Goal: Contribute content: Contribute content

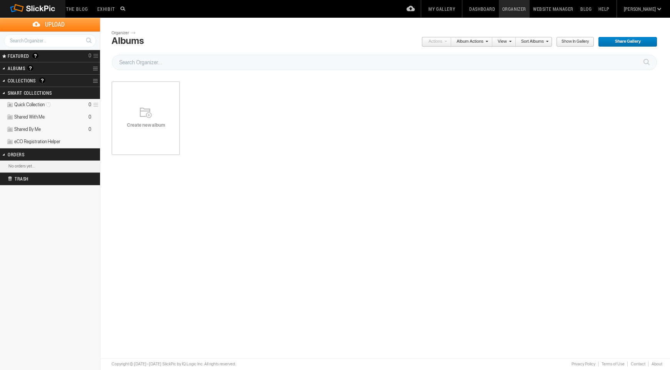
click at [146, 102] on div "Create new album" at bounding box center [146, 118] width 68 height 92
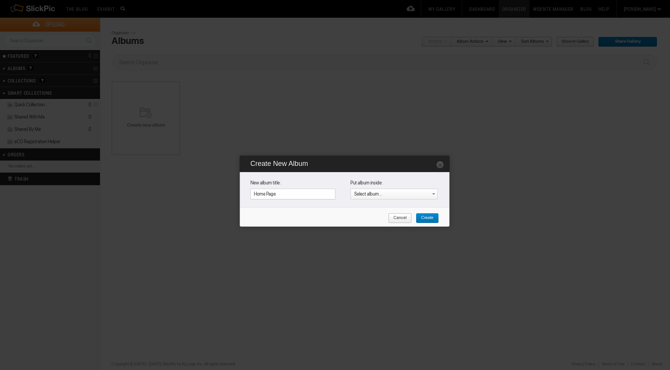
type input "Home Page"
click at [427, 217] on span "Create" at bounding box center [425, 218] width 18 height 10
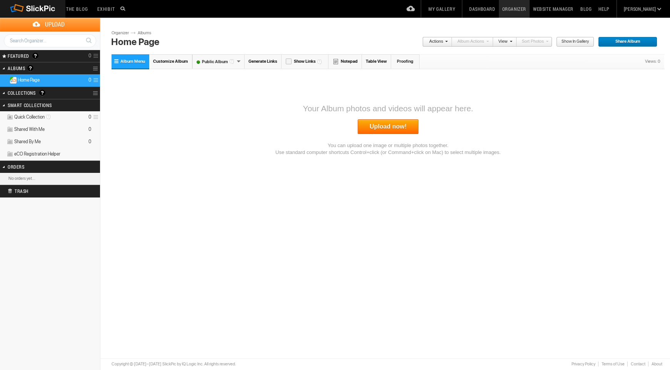
click at [394, 123] on link "Upload now!" at bounding box center [388, 126] width 61 height 15
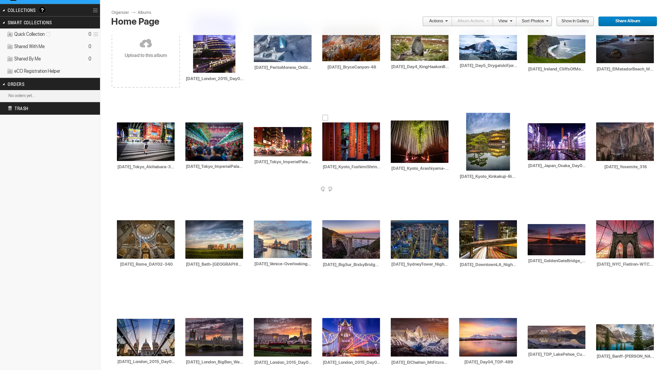
scroll to position [83, 0]
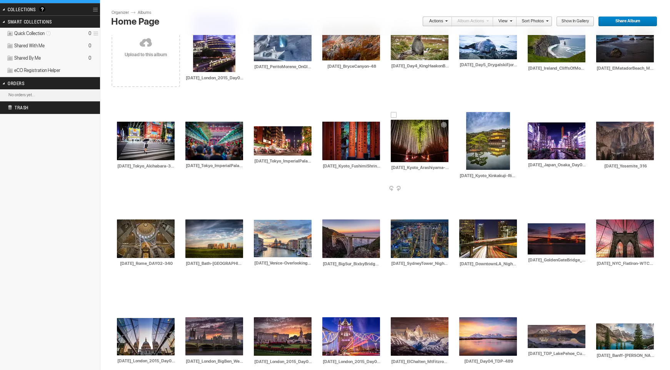
click at [394, 115] on div at bounding box center [394, 115] width 6 height 6
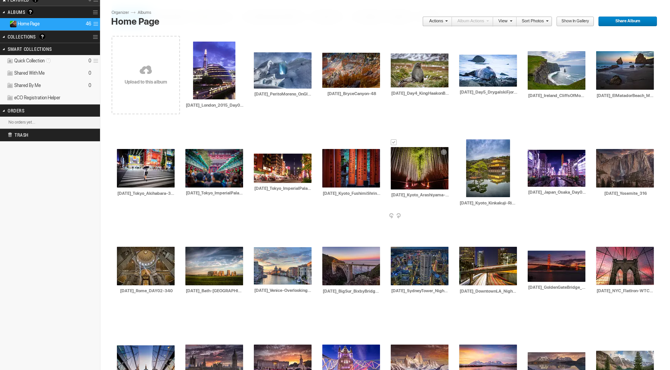
scroll to position [49, 0]
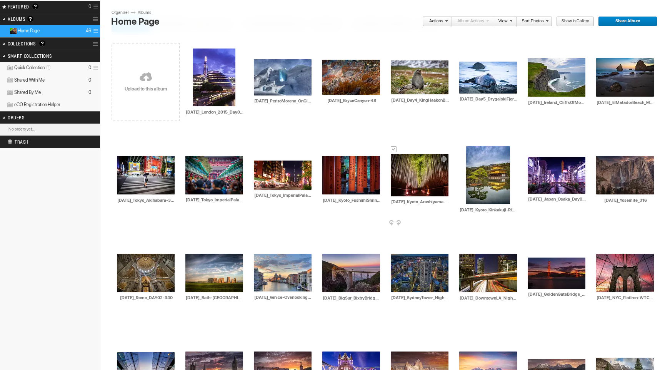
click at [395, 148] on div at bounding box center [394, 149] width 6 height 6
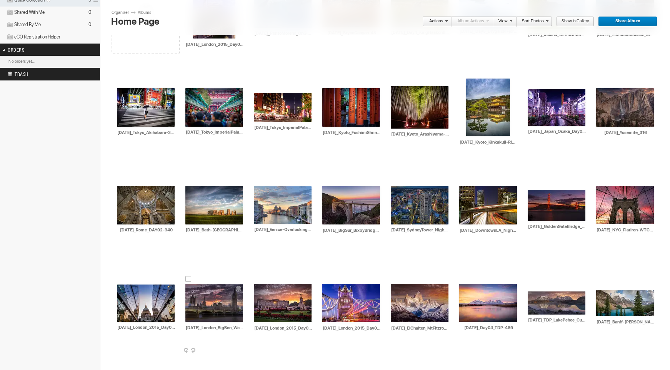
scroll to position [0, 0]
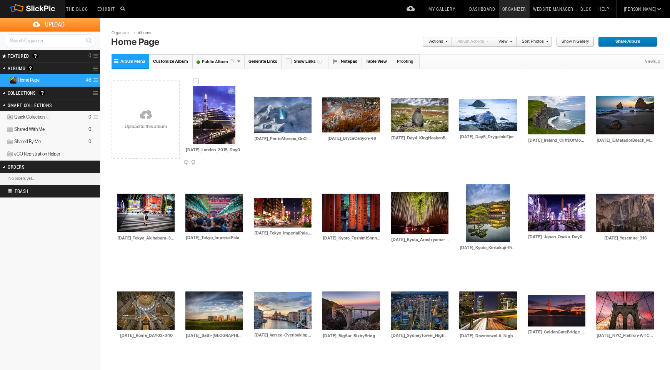
click at [217, 119] on img at bounding box center [214, 115] width 42 height 58
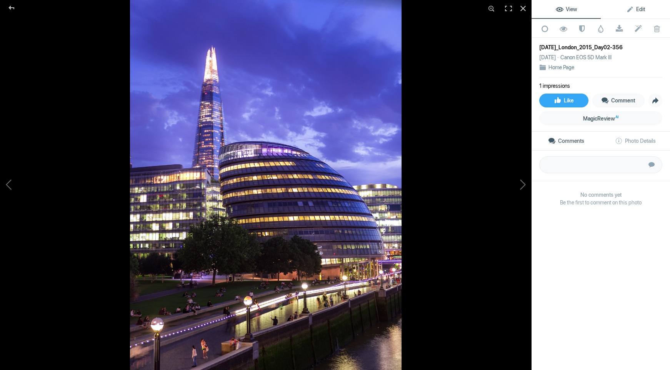
click at [634, 9] on span "Edit" at bounding box center [635, 9] width 19 height 6
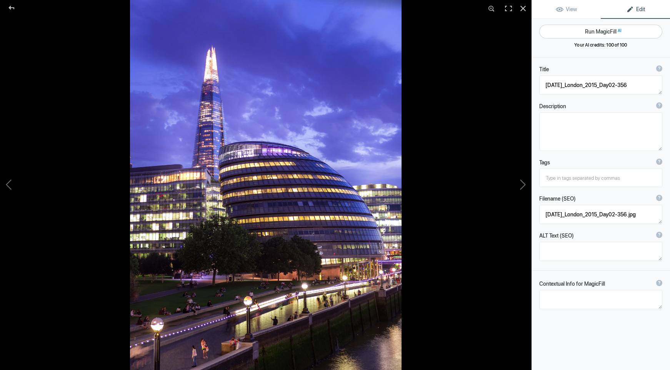
click at [593, 34] on button "Run MagicFill AI" at bounding box center [600, 32] width 123 height 14
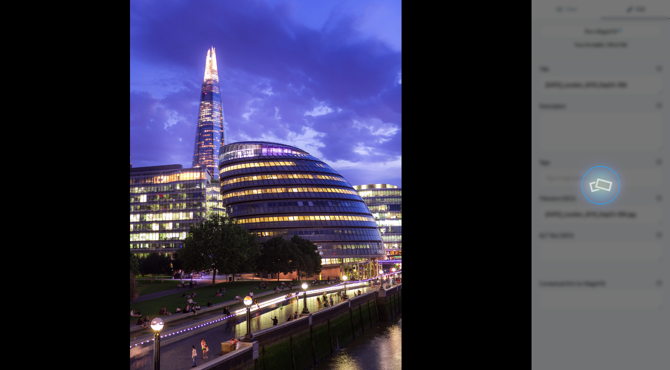
type textarea "Stunning Evening View of The Shard and City Hall, London"
type textarea "This captivating image captures the iconic Shard towering over the modern archi…"
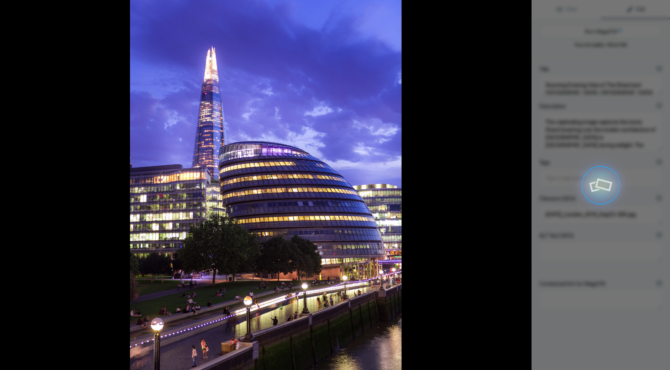
type textarea "shard-city-hall-london-twilight.jpg"
type textarea "Evening view of The Shard and City Hall in London, with people relaxing along t…"
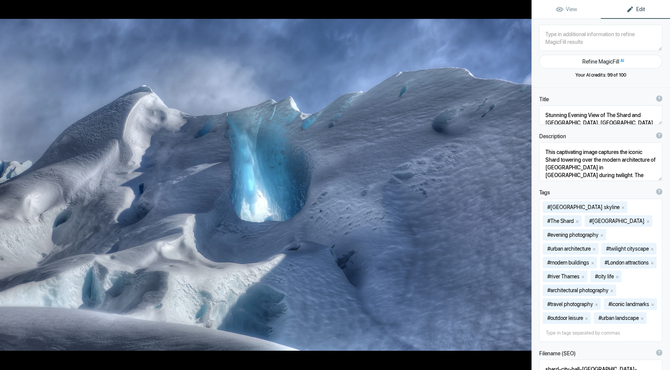
type textarea "2015-09-18_PeritoMoreno_OnGlacier01_cave shot"
type textarea "2015-09-18_PeritoMoreno_OnGlacier01_cave_shot.jpg"
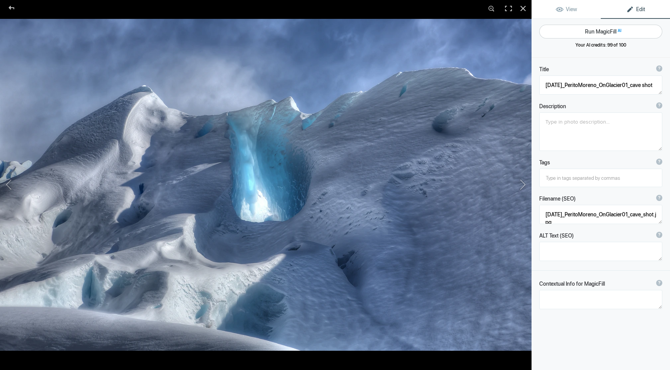
click at [593, 30] on button "Run MagicFill AI" at bounding box center [600, 32] width 123 height 14
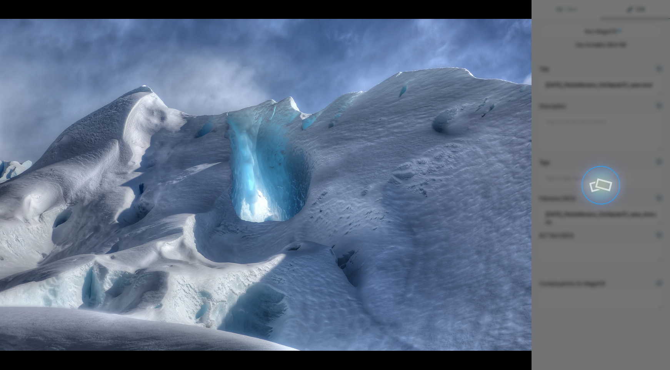
type textarea "Stunning Ice Cave at Perito Moreno Glacier"
type textarea "This breathtaking image captures the mesmerizing beauty of an ice cave within t…"
type textarea "stunning-ice-cave-perito-moreno-glacier.jpg"
type textarea "A close-up view of an ice cave in the Perito Moreno Glacier, showcasing vibrant…"
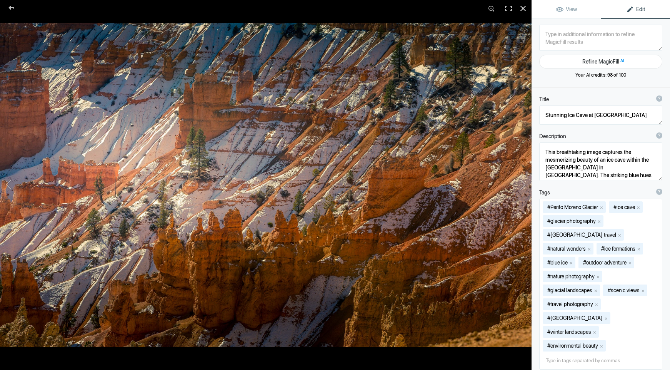
type textarea "2016-11-26_BryceCanyon-48"
type textarea "2016-11-26_BryceCanyon-48.jpg"
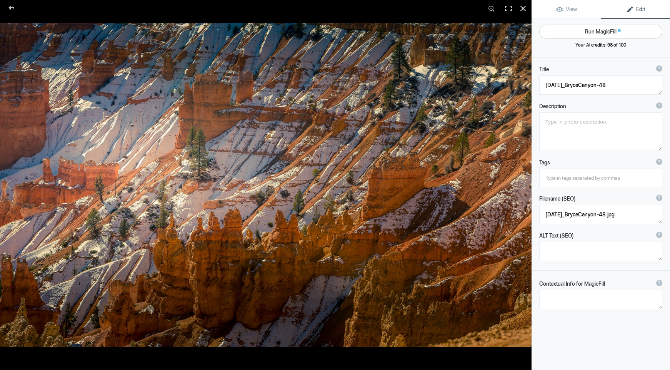
click at [589, 28] on button "Run MagicFill AI" at bounding box center [600, 32] width 123 height 14
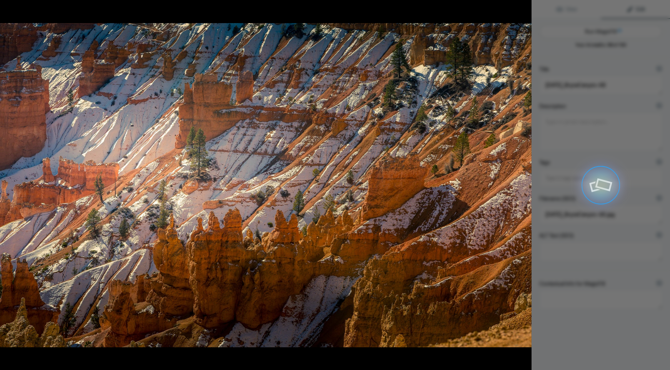
type textarea "Stunning Winter Landscape of Bryce Canyon National Park"
type textarea "Experience the breathtaking beauty of Bryce Canyon National Park in this captiv…"
type textarea "bryce-canyon-winter-landscape.jpg"
type textarea "A winter view of Bryce Canyon National Park featuring snow-covered hoodoos and …"
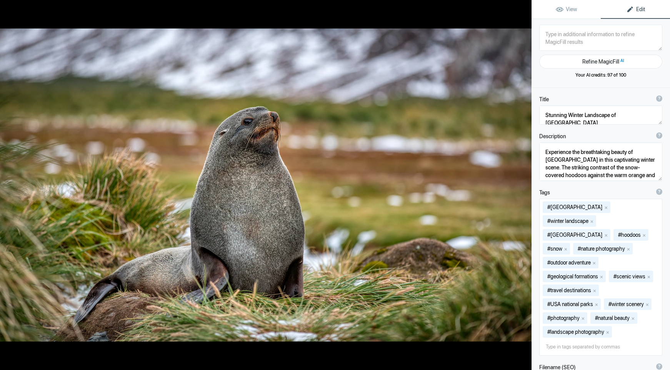
type textarea "2017-11-07_Day4_KingHaakonBay_Willis-BirdIsland-260_AuroraHDR2019-edit"
type textarea "2017-11-07_Day4_KingHaakonBay_Willis-BirdIsland-260_AuroraHDR2019-edit.jpg"
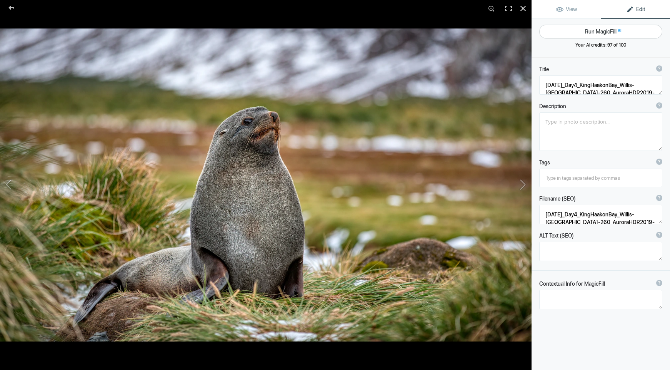
click at [588, 28] on button "Run MagicFill AI" at bounding box center [600, 32] width 123 height 14
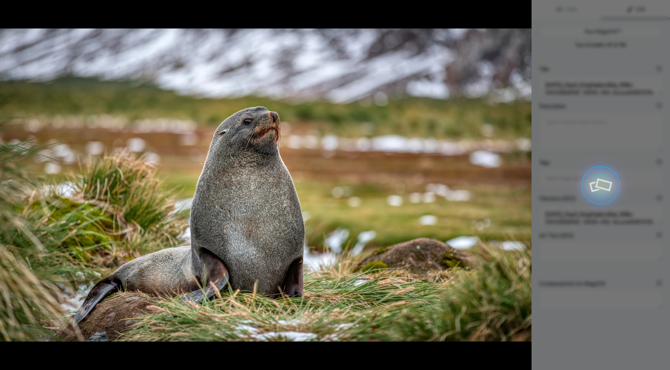
type textarea "Seals Relaxing on [PERSON_NAME][GEOGRAPHIC_DATA] in [PERSON_NAME]"
type textarea "This captivating image showcases a seal basking in the serene surroundings of W…"
type textarea "seals-willis-bird-island-king-haakon-bay.jpg"
type textarea "A seal resting on the grass at Willis Bird Island in King Haakon Bay, surrounde…"
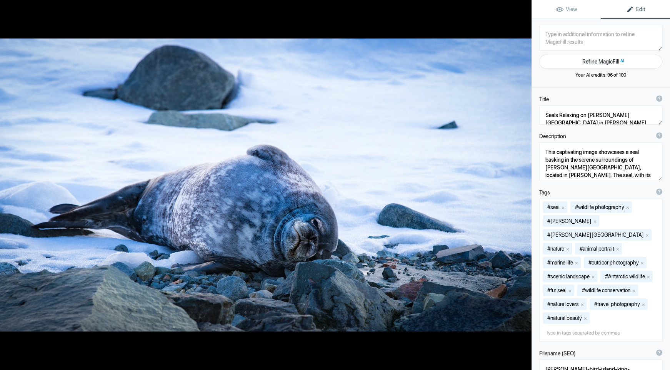
type textarea "2017-11-08_Day5_DrygalskiFjord_LarsenHarbour-457"
type textarea "2017-11-08_Day5_DrygalskiFjord_LarsenHarbour-457.jpg"
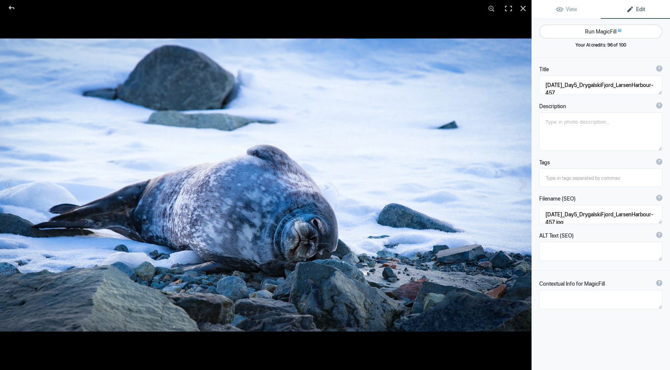
click at [586, 30] on button "Run MagicFill AI" at bounding box center [600, 32] width 123 height 14
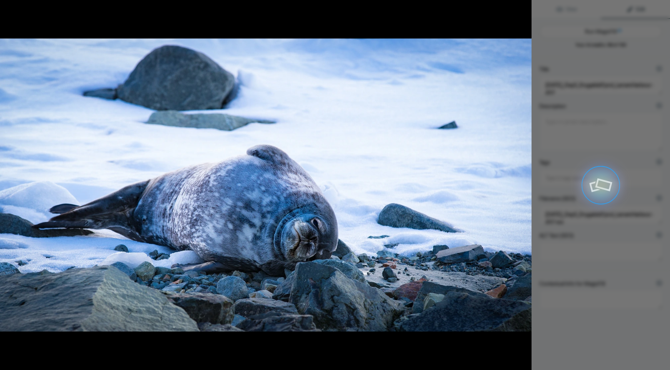
type textarea "Resting Seal on Snowy Shoreline at [GEOGRAPHIC_DATA]"
type textarea "This captivating image captures a seal lounging peacefully on a rocky shoreline…"
type textarea "resting-seal-drygalski-fjord.jpg"
type textarea "A seal resting on a rocky shoreline covered in snow at Drygalski Fjord, showcas…"
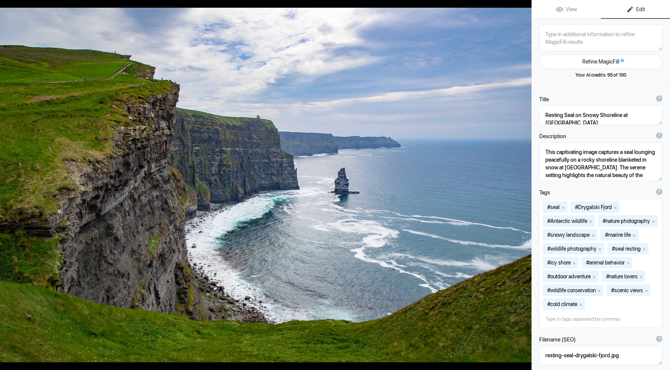
type textarea "2018-05-19_Ireland_CliffsOfMoher-277"
type textarea "2018-05-19_Ireland_CliffsOfMoher-277.jpg"
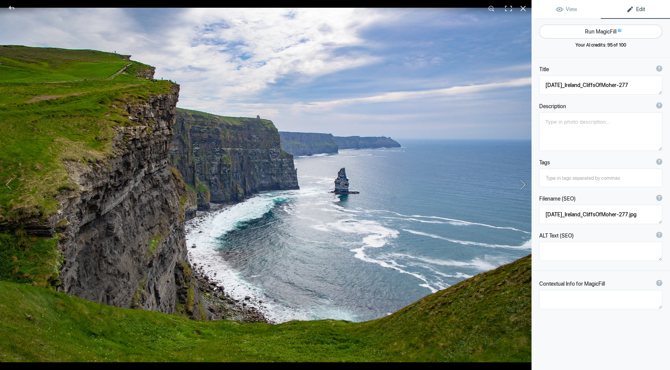
click at [595, 29] on button "Run MagicFill AI" at bounding box center [600, 32] width 123 height 14
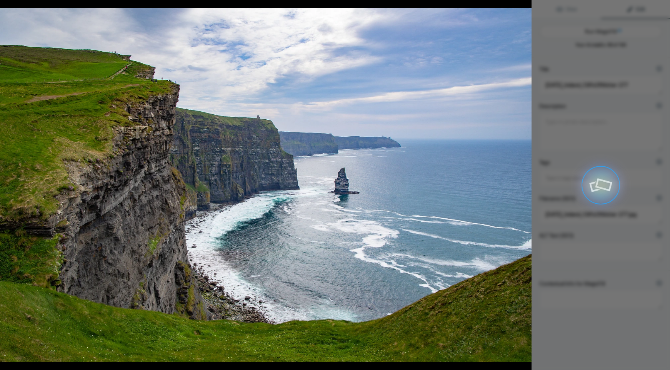
type textarea "Breathtaking View of the Cliffs of Moher, Ireland"
type textarea "Experience the stunning beauty of the Cliffs of Moher, one of Ireland's most ic…"
type textarea "cliffs-of-moher-ireland.jpg"
type textarea "A panoramic view of the Cliffs of Moher in Ireland, featuring lush green cliffs…"
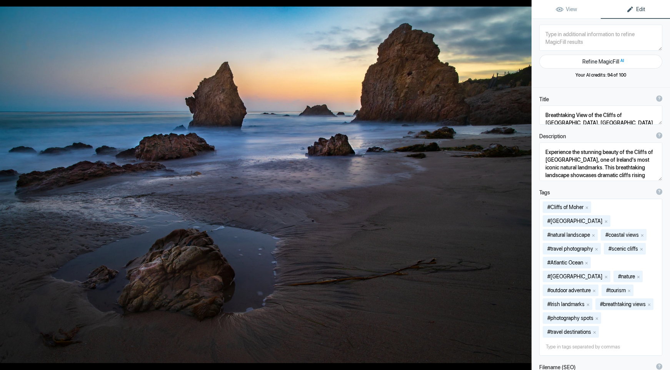
type textarea "2018-06-30_ElMatadorBeach_Malibu-672_REV"
type textarea "2018-06-30_ElMatadorBeach_Malibu-672_REV.jpg"
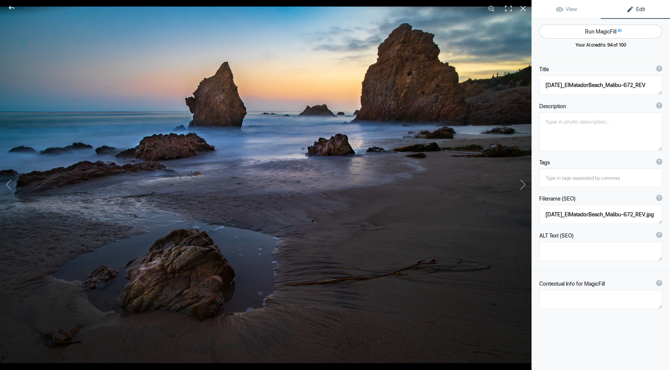
click at [594, 29] on button "Run MagicFill AI" at bounding box center [600, 32] width 123 height 14
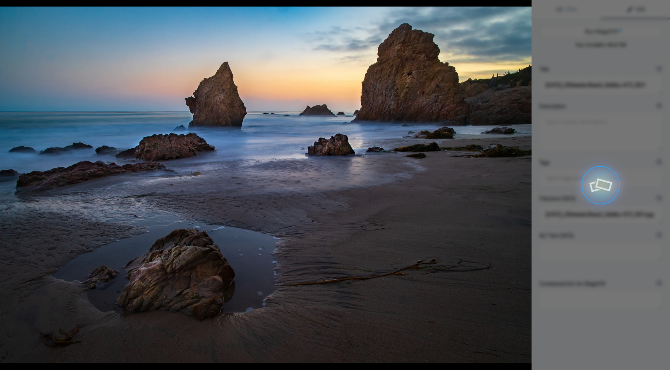
type textarea "El Matador Beach Sunset, Malibu - Serene Coastal Landscape"
type textarea "Experience the breathtaking beauty of El Matador Beach in Malibu during sunset.…"
type textarea "el-matador-beach-sunset-malibu.jpg"
type textarea "A tranquil sunset at El Matador Beach in Malibu, featuring unique rock formatio…"
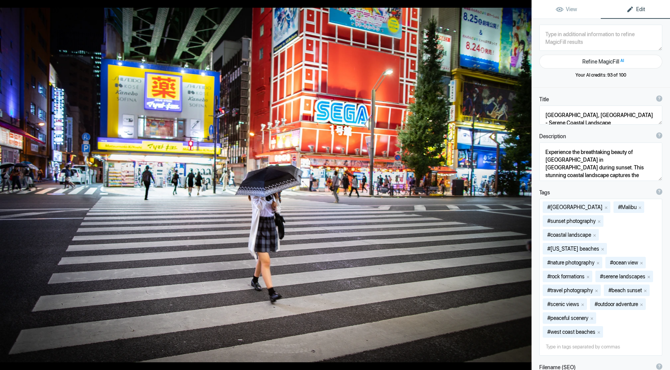
type textarea "2018-09-09_Tokyo_Akihabara-377"
type textarea "2018-09-09_Tokyo_Akihabara-377.jpg"
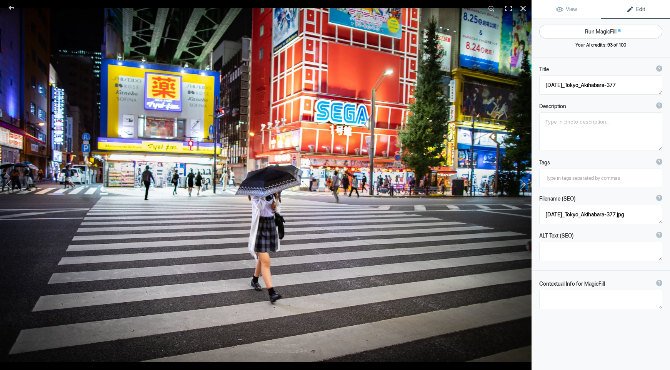
click at [594, 29] on button "Run MagicFill AI" at bounding box center [600, 32] width 123 height 14
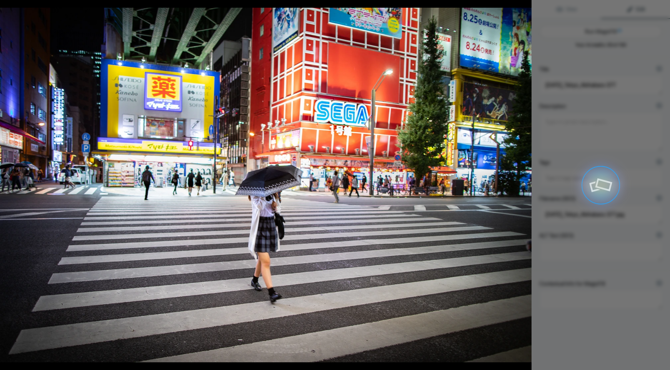
type textarea "Nighttime Stroll in Akihabara, Tokyo: A Vibrant Cityscape"
type textarea "Experience the lively atmosphere of Akihabara, Tokyo, captured during a nightti…"
type textarea "akihabara-nighttime-stroll.jpg"
type textarea "A person walking with an umbrella across a pedestrian crossing in Akihabara, To…"
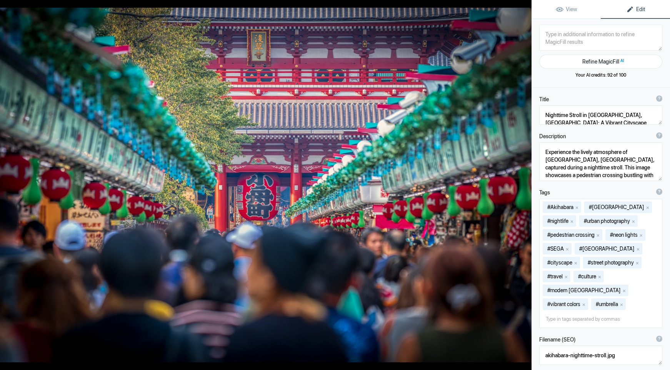
type textarea "2018-09-16_Tokyo_ImperialPalace-Yurakucho-Ginza-AsakusaTemple-611_AuroraHDR2019…"
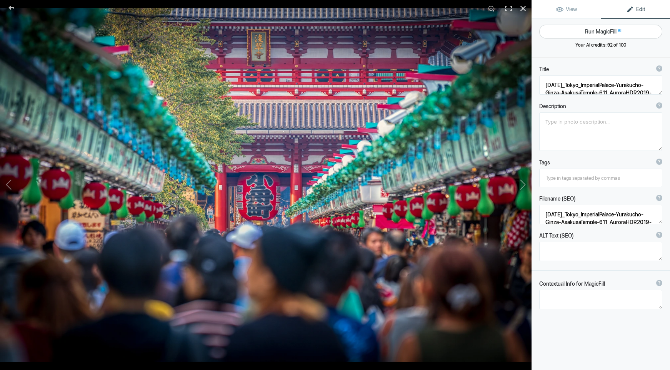
click at [594, 29] on button "Run MagicFill AI" at bounding box center [600, 32] width 123 height 14
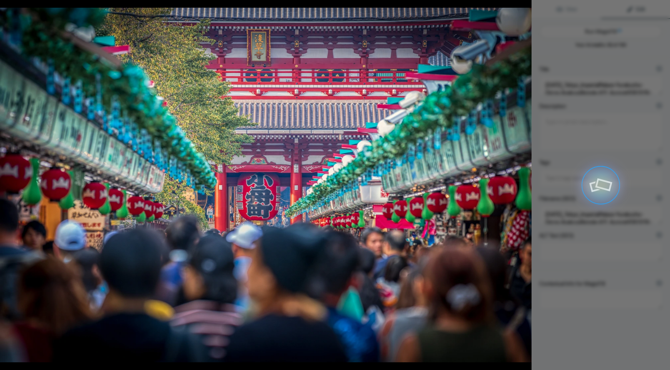
type textarea "Vibrant Scene at Asakusa Temple in Tokyo"
type textarea "Experience the lively atmosphere of Asakusa Temple in Tokyo, where colorful lan…"
type textarea "asakusa-temple-tokyo-crowd.jpg"
type textarea "A crowded market scene at Asakusa Temple in Tokyo, featuring colorful lanterns …"
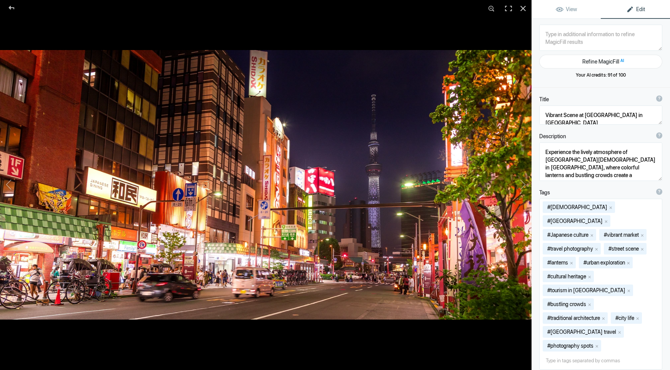
type textarea "2018-09-16_Tokyo_ImperialPalace-Yurakucho-Ginza-AsakusaTemple-780"
type textarea "2018-09-16_Tokyo_ImperialPalace-Yurakucho-Ginza-AsakusaTemple-780.jpg"
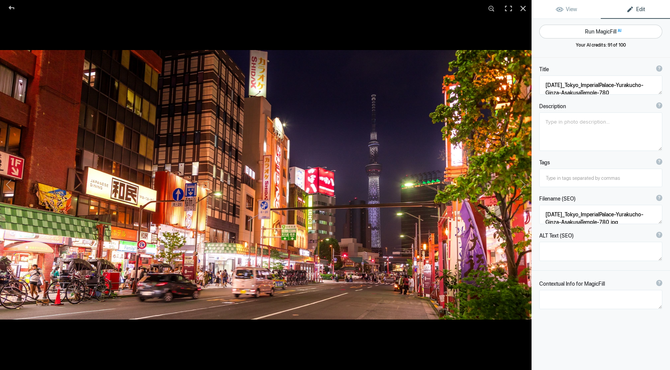
click at [594, 30] on button "Run MagicFill AI" at bounding box center [600, 32] width 123 height 14
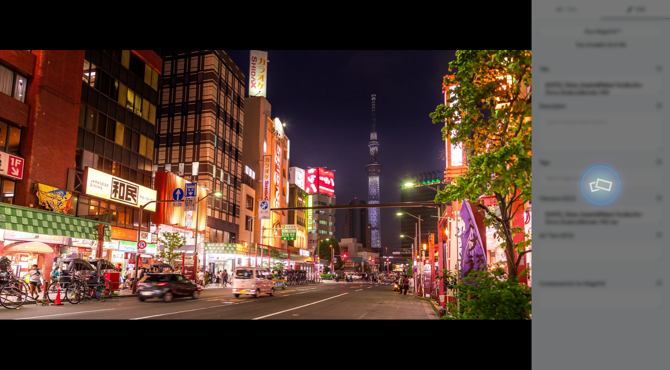
type textarea "Vibrant Nightlife in Tokyo: Yurakucho, Ginza, and Asakusa Temple Views"
type textarea "Experience the bustling energy of Tokyo at night with this captivating view of …"
type textarea "tokyo-nightlife-yurakucho-ginza-asakusa.jpg"
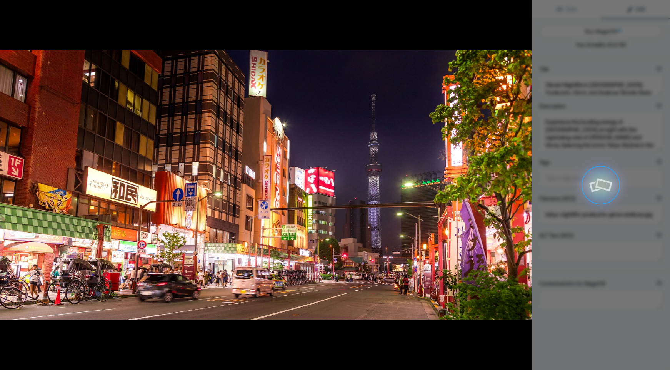
type textarea "A vibrant nighttime view of Yurakucho and Ginza in Tokyo, featuring the Tokyo S…"
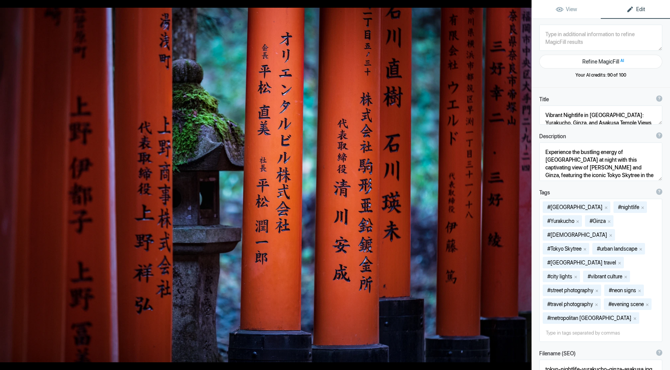
type textarea "2018-12-07_Kyoto_FushimiShrine-TofukujiTemple-170"
type textarea "2018-12-07_Kyoto_FushimiShrine-TofukujiTemple-170.jpg"
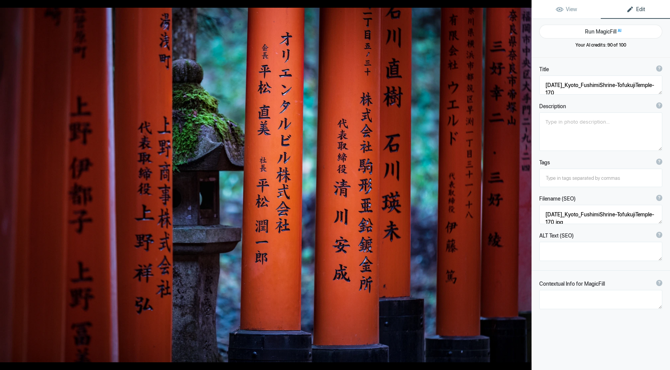
click at [594, 30] on button "Run MagicFill AI" at bounding box center [600, 32] width 123 height 14
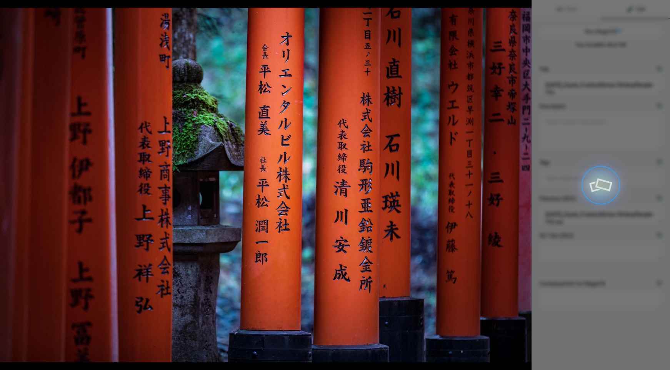
type textarea "Fushimi Inari Shrine Torii Gates in Kyoto"
type textarea "Experience the captivating beauty of the Fushimi Inari Shrine in Kyoto, renowne…"
type textarea "fushimi-inari-shrine-torii-gates-kyoto.jpg"
type textarea "Vibrant orange torii gates at Fushimi Inari Shrine in Kyoto, showcasing the ico…"
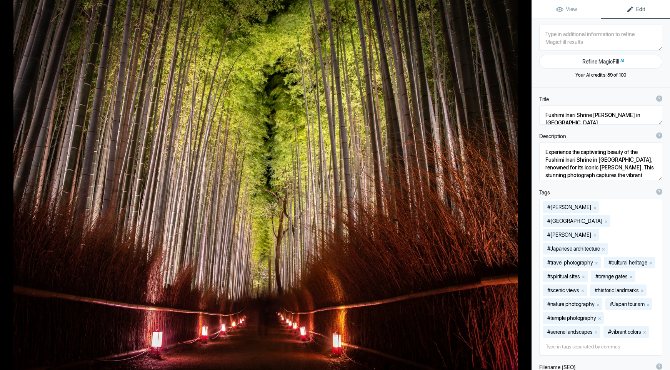
type textarea "2018-12-12_Kyoto_Arashiyama-BambooForest-MacaqueMonkeys-837"
type textarea "2018-12-12_Kyoto_Arashiyama-BambooForest-MacaqueMonkeys-837.jpg"
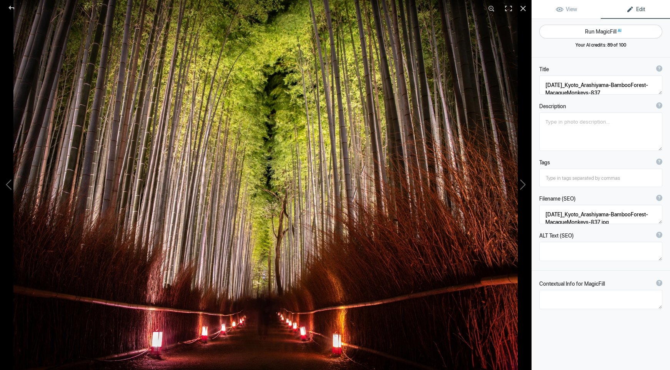
click at [594, 30] on button "Run MagicFill AI" at bounding box center [600, 32] width 123 height 14
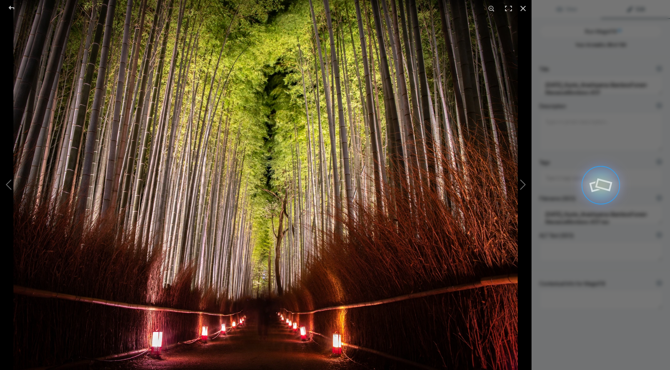
type textarea "Enchanting Night Walk Through Arashiyama Bamboo Forest, Kyoto"
type textarea "Experience the serene beauty of the Arashiyama Bamboo Forest in Kyoto, where to…"
type textarea "arashiyama-bamboo-forest-night.jpg"
type textarea "Nighttime view of the Arashiyama Bamboo Forest in Kyoto, featuring illuminated …"
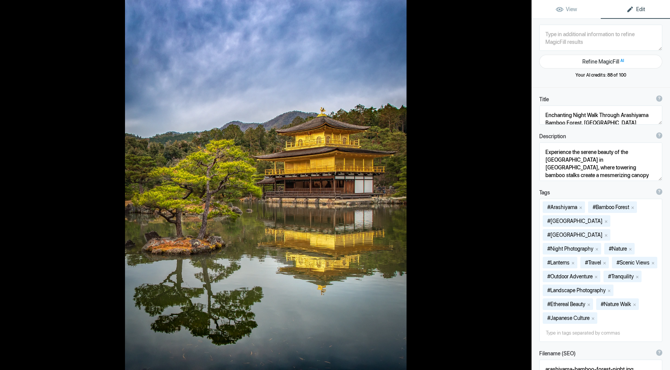
type textarea "2018-12-16_Kyoto_Kinkakuji-RiyoanjiTemple-33_AuroraHDR2019-edit"
type textarea "2018-12-16_Kyoto_Kinkakuji-RiyoanjiTemple-33_AuroraHDR2019-edit.jpg"
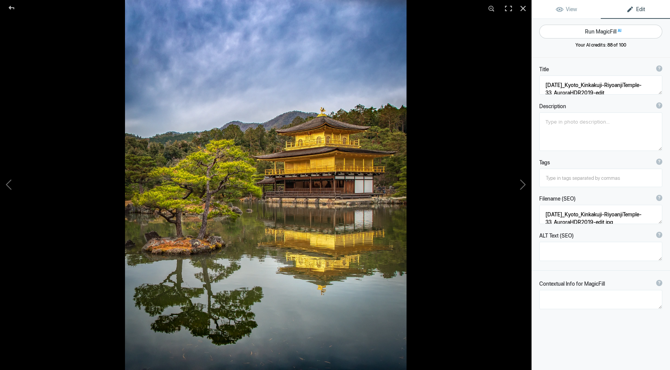
click at [577, 29] on button "Run MagicFill AI" at bounding box center [600, 32] width 123 height 14
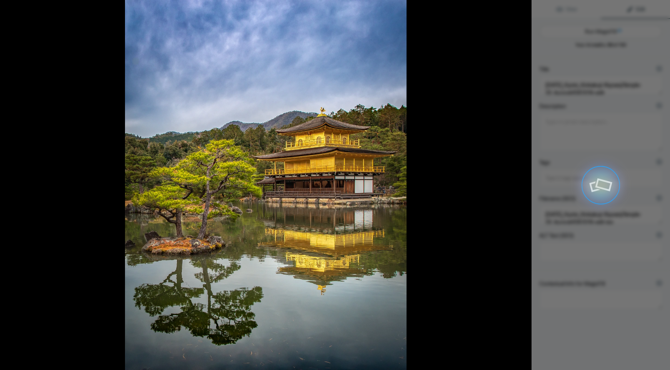
type textarea "Kinkaku-ji Temple Reflection in Kyoto's Serene Landscape"
type textarea "Experience the breathtaking beauty of Kinkaku-ji, also known as the Golden Pavi…"
type textarea "kinkaku-ji-temple-reflection-kyoto.jpg"
type textarea "Reflection of Kinkaku-ji Temple in Kyoto's pond, surrounded by lush greenery an…"
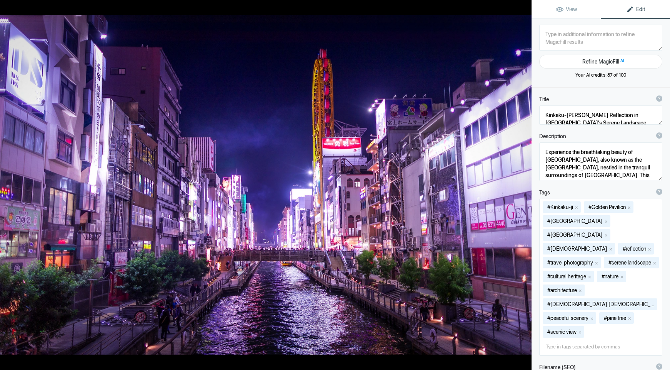
type textarea "2024-10-19_Japan_Osaka_Day03-202-Edit"
type textarea "2024-10-19_Japan_Osaka_Day03-202-Edit.jpg"
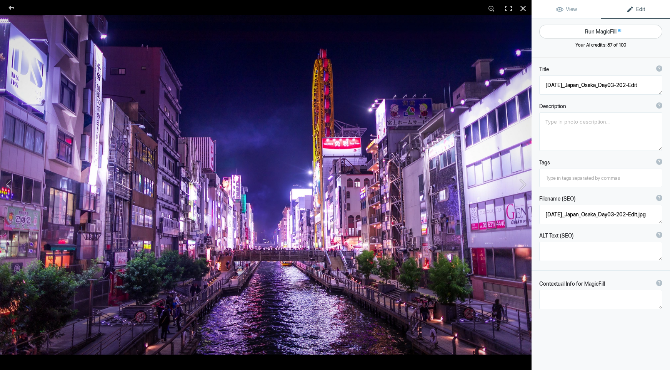
click at [584, 30] on button "Run MagicFill AI" at bounding box center [600, 32] width 123 height 14
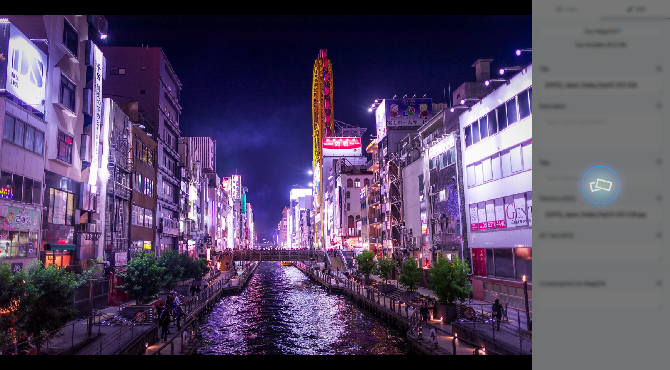
type textarea "Vibrant Nightlife in Osaka: Dotonbori Canal Illuminated"
type textarea "Experience the electric atmosphere of Osaka's Dotonbori district at night. This…"
type textarea "osaka-dotonbori-nightlife-canal.jpg"
type textarea "Night view of Dotonbori Canal in Osaka, illuminated by colorful neon lights ref…"
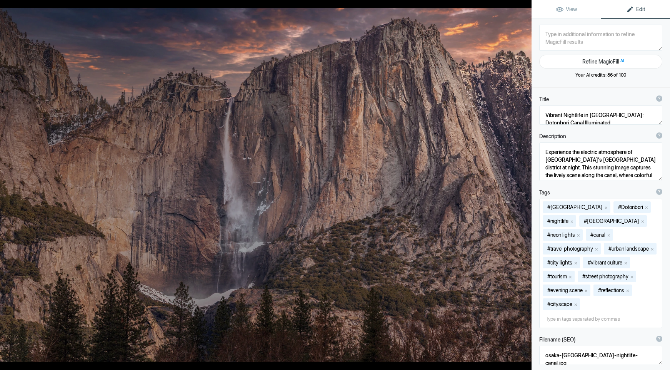
type textarea "2025-02-16_Yosemite_316"
type textarea "2025-02-16_Yosemite_316.jpg"
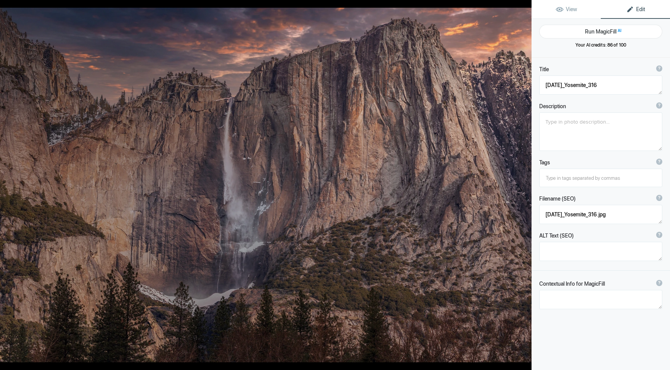
click at [584, 30] on button "Run MagicFill AI" at bounding box center [600, 32] width 123 height 14
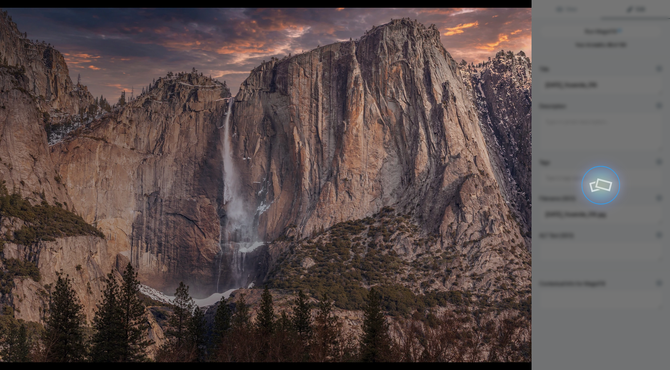
type textarea "Majestic Yosemite Falls at Sunset"
type textarea "Experience the breathtaking beauty of Yosemite Falls, cascading dramatically do…"
type textarea "yosemite-falls-sunset.jpg"
type textarea "A stunning view of Yosemite Falls cascading down granite cliffs during sunset, …"
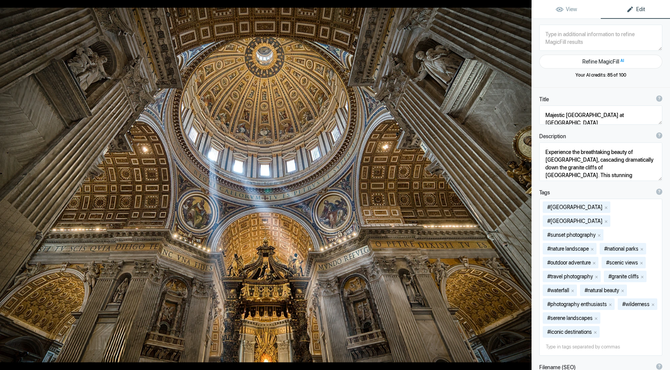
type textarea "2025-06-24_Rome_DAY02-340"
type textarea "2025-06-24_Rome_DAY02-340.jpg"
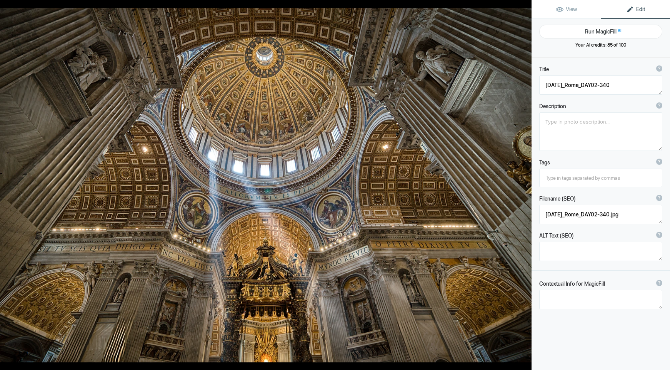
click at [584, 30] on button "Run MagicFill AI" at bounding box center [600, 32] width 123 height 14
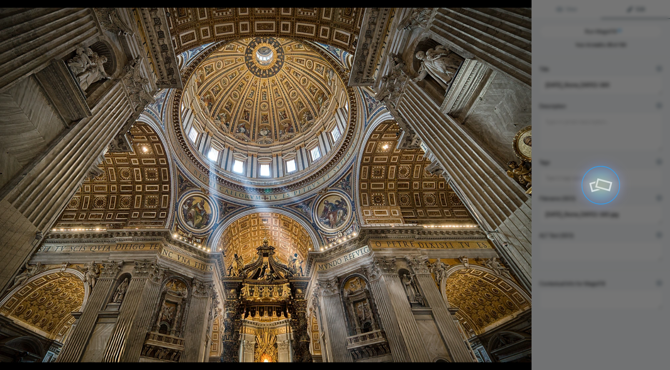
type textarea "Stunning Interior of St. Peter's Basilica in Rome"
type textarea "Experience the breathtaking beauty of St. Peter's Basilica, one of the most ico…"
type textarea "st-peters-basilica-interior-rome.jpg"
type textarea "Interior view of St. Peter's Basilica in Rome, highlighting the ornate dome and…"
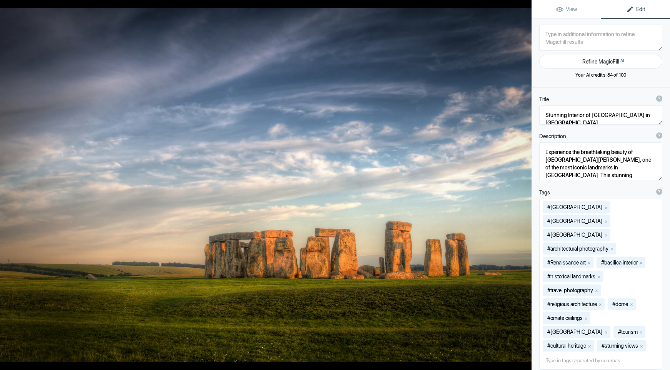
type textarea "2012-07-05_Bath-Stonehenge1_REV1"
type textarea "2012-07-05_Bath-Stonehenge1_REV1.jpg"
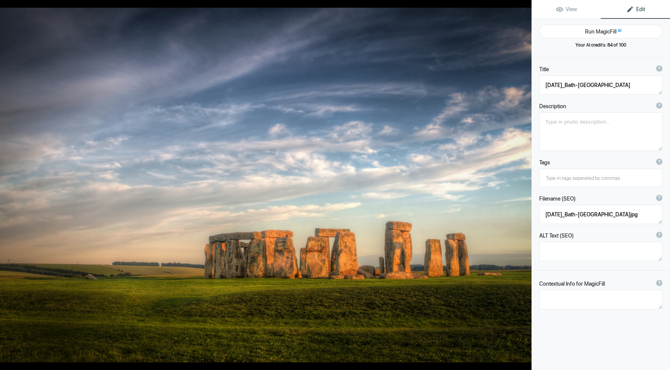
click at [584, 30] on button "Run MagicFill AI" at bounding box center [600, 32] width 123 height 14
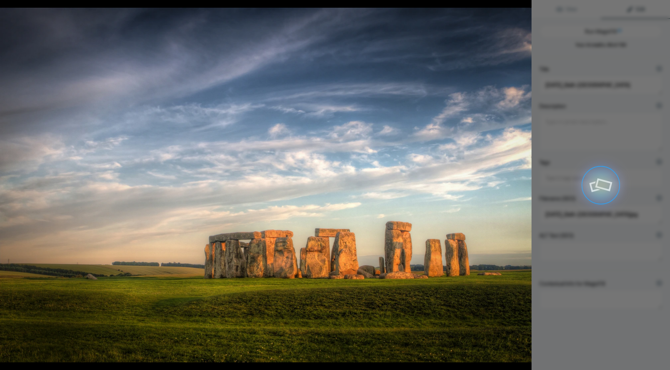
type textarea "Majestic Stonehenge at Sunset: A Timeless Wonder"
type textarea "Experience the awe-inspiring beauty of Stonehenge, one of the world's most icon…"
type textarea "stonehenge-sunset-photograph.jpg"
type textarea "A breathtaking view of Stonehenge during sunset, showcasing the ancient stone c…"
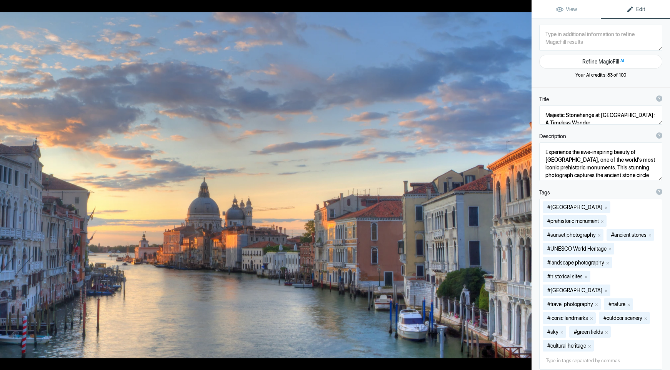
type textarea "2012-07-15_Venice-OverlookingBasillica5_REV1"
type textarea "2012-07-15_Venice-OverlookingBasillica5_REV1.jpg"
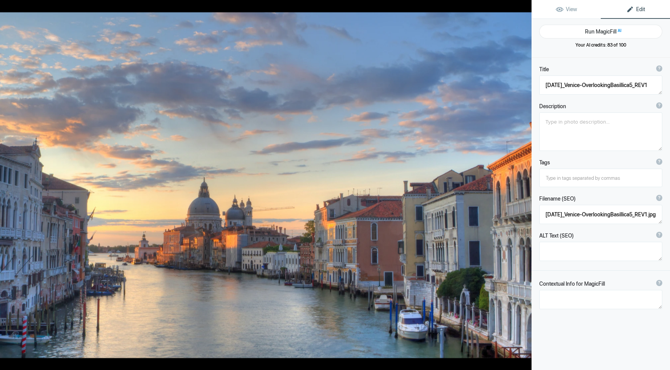
click at [584, 30] on button "Run MagicFill AI" at bounding box center [600, 32] width 123 height 14
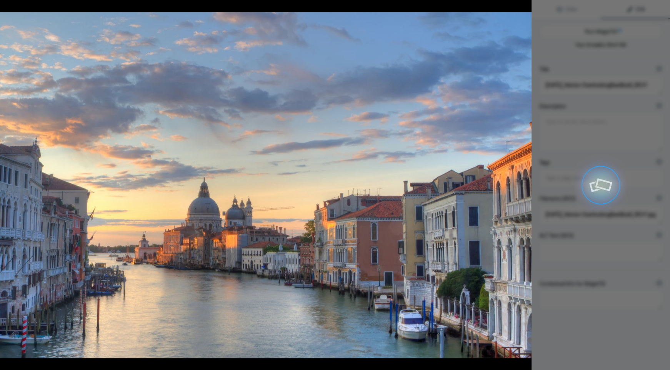
type textarea "Stunning Sunset Over Venice's Grand Canal"
type textarea "Experience the breathtaking beauty of Venice as the sun sets over the Grand Can…"
type textarea "venice-grand-canal-sunset.jpg"
type textarea "A stunning view of Venice's Grand Canal at sunset, featuring the Basilica and c…"
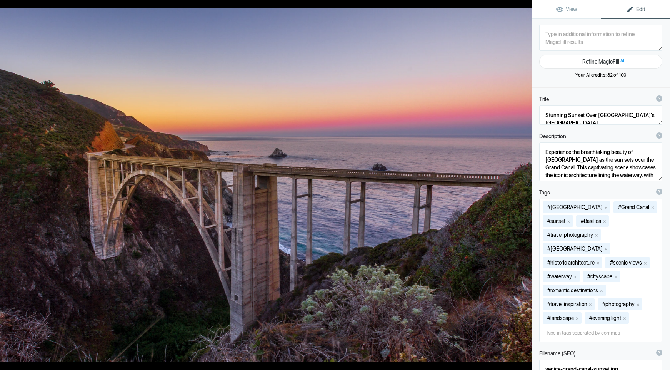
type textarea "2013-09-28_BigSur_BixbyBridge-39"
type textarea "2013-09-28_BigSur_BixbyBridge-39.jpg"
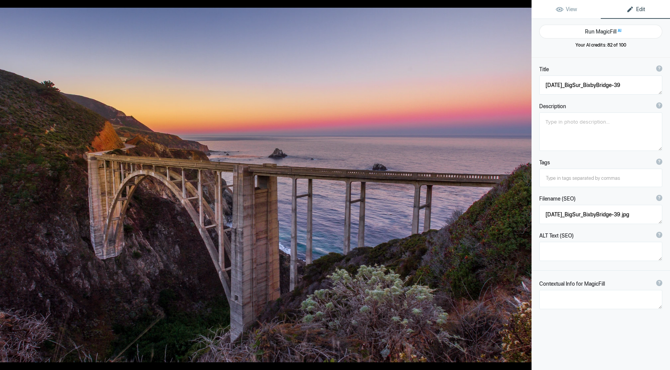
click at [584, 30] on button "Run MagicFill AI" at bounding box center [600, 32] width 123 height 14
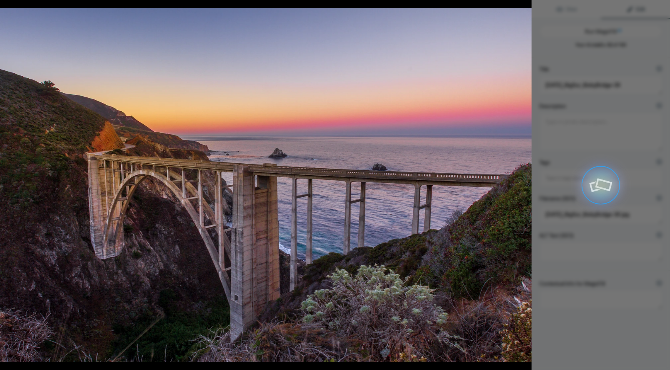
type textarea "Bixby Creek Bridge at Sunset - Big Sur, California"
type textarea "Experience the breathtaking beauty of Bixby Creek Bridge, a stunning architectu…"
type textarea "bixby-creek-bridge-sunset-big-sur.jpg"
type textarea "Bixby Creek Bridge during sunset, showcasing the stunning coastal views of Big …"
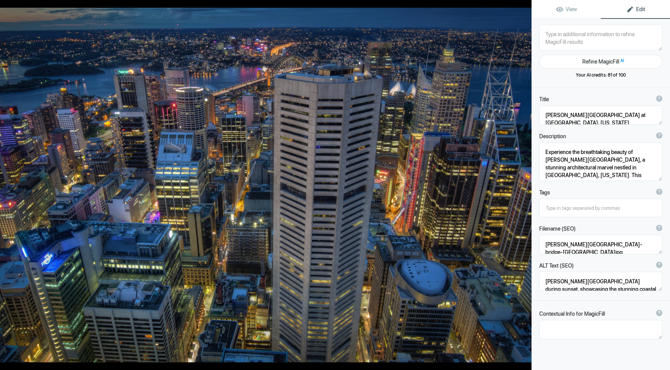
type textarea "2014-03-15_SydneyTower_Night01"
type textarea "2014-03-15_SydneyTower_Night01.jpg"
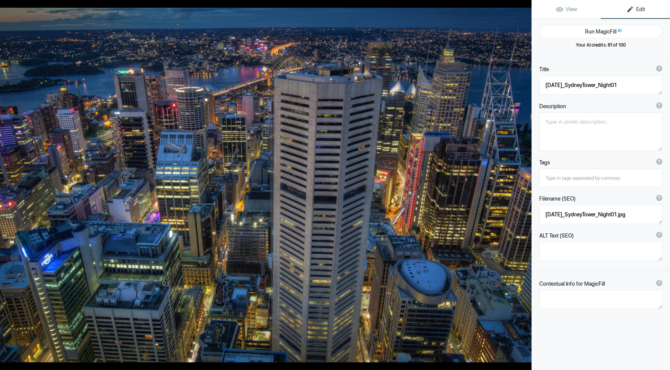
click at [584, 30] on button "Run MagicFill AI" at bounding box center [600, 32] width 123 height 14
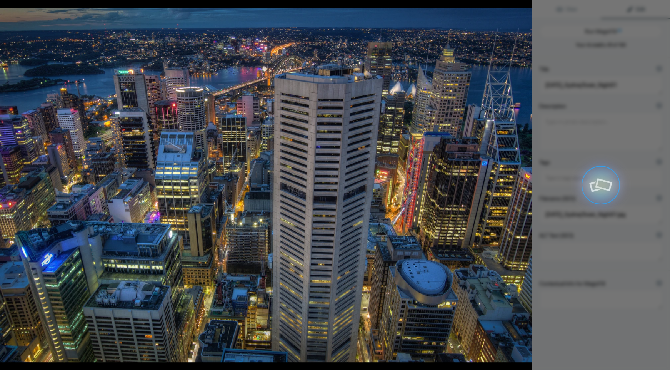
type textarea "Sydney Tower Night View: A Stunning Cityscape"
type textarea "Experience the breathtaking beauty of Sydney's skyline at night, captured from …"
type textarea "sydney-tower-night-view.jpg"
type textarea "Aerial view of Sydney's skyline at night, featuring the Sydney Tower and illumi…"
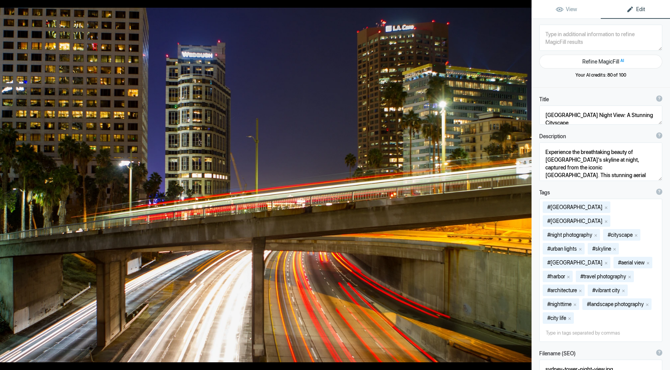
type textarea "2014-11-23_DowntownLA_Night-146"
type textarea "2014-11-23_DowntownLA_Night-146.jpg"
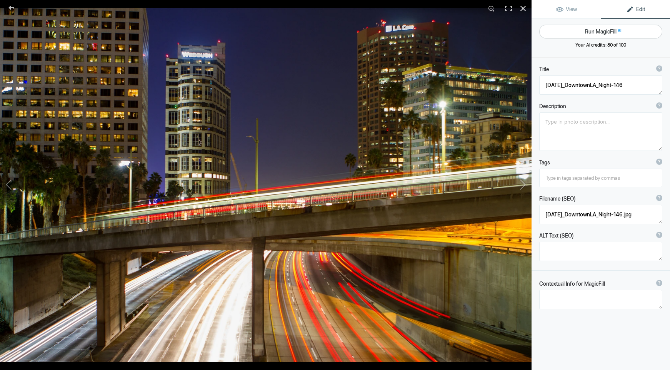
click at [597, 28] on button "Run MagicFill AI" at bounding box center [600, 32] width 123 height 14
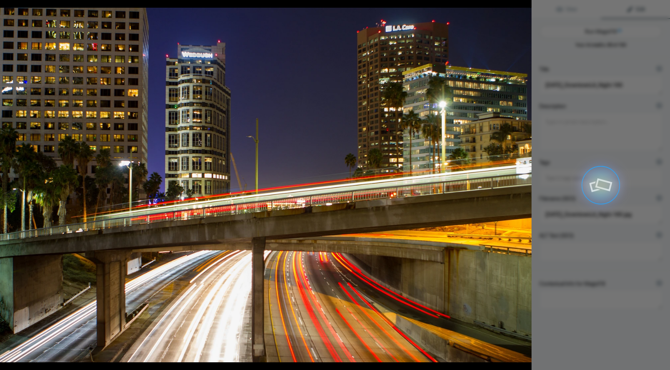
type textarea "Vibrant Nightscape of Downtown Los Angeles with Light Trails"
type textarea "Experience the dynamic energy of Downtown Los Angeles at night in this stunning…"
type textarea "downtown-los-angeles-nightscape-light-trails.jpg"
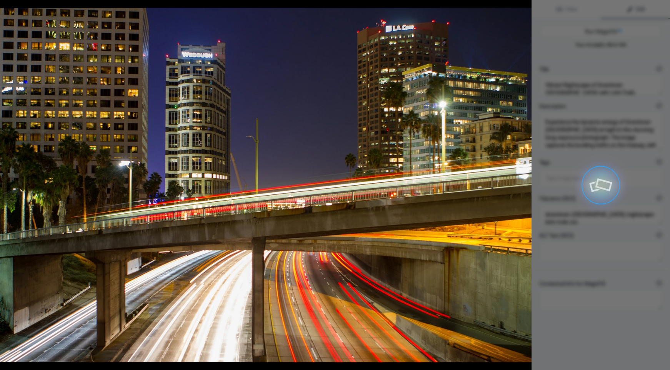
type textarea "Long-exposure photograph of Downtown Los Angeles at night, featuring light trai…"
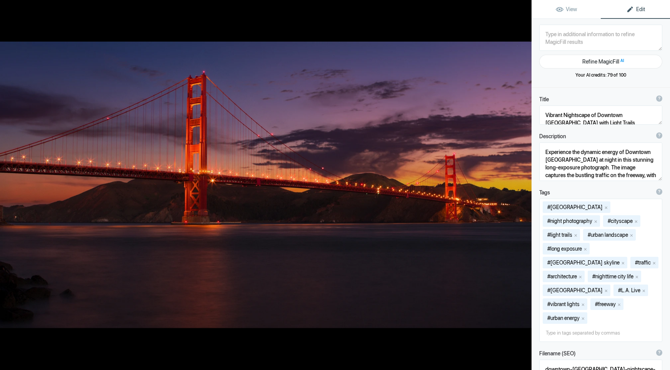
type textarea "2014-12-27_GoldenGateBridge_EarlyAM_04-Edit-Edit"
type textarea "2014-12-27_GoldenGateBridge_EarlyAM_04-Edit-Edit.jpg"
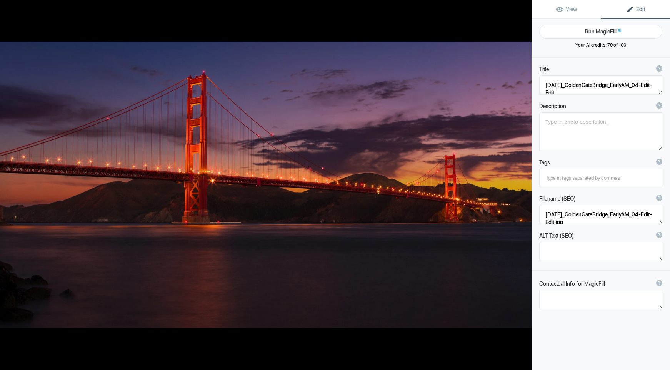
click at [597, 28] on button "Run MagicFill AI" at bounding box center [600, 32] width 123 height 14
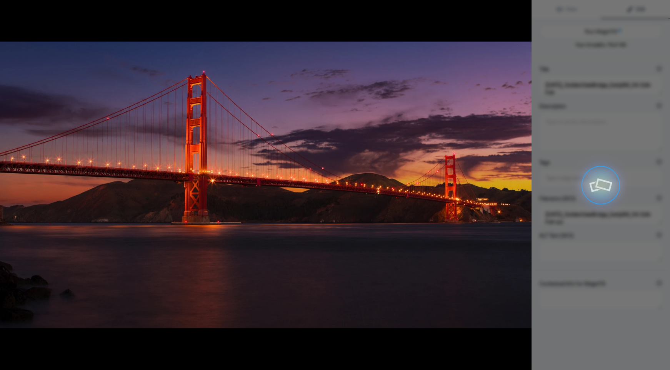
type textarea "Golden Gate Bridge at Dawn: A Stunning Early Morning View"
type textarea "Experience the breathtaking beauty of the Golden Gate Bridge captured at dawn. …"
type textarea "golden-gate-bridge-dawn.jpg"
type textarea "A stunning view of the Golden Gate Bridge at dawn, illuminated by soft morning …"
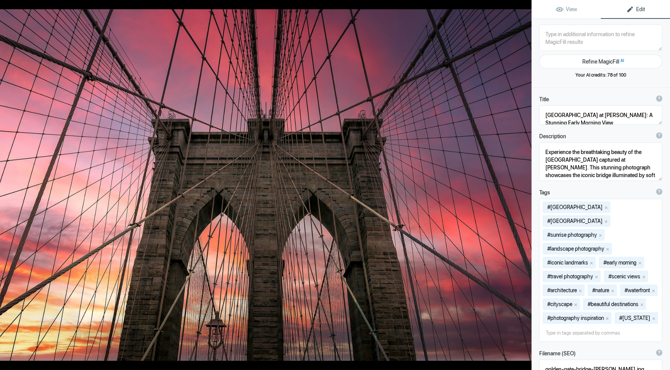
type textarea "2015-02-14_NYC_FlatIron-WTC-BBridge-415-Edit"
type textarea "2015-02-14_NYC_FlatIron-WTC-BBridge-415-Edit.jpg"
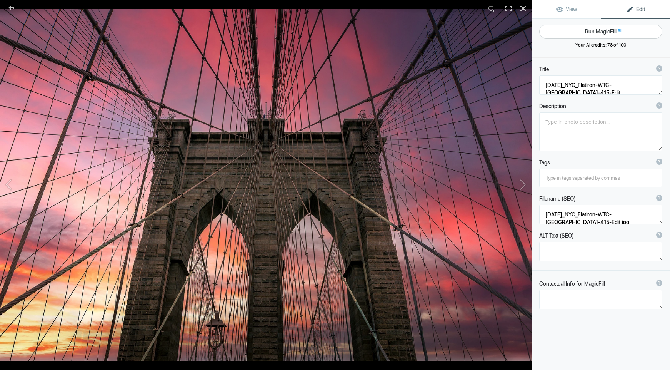
click at [597, 29] on button "Run MagicFill AI" at bounding box center [600, 32] width 123 height 14
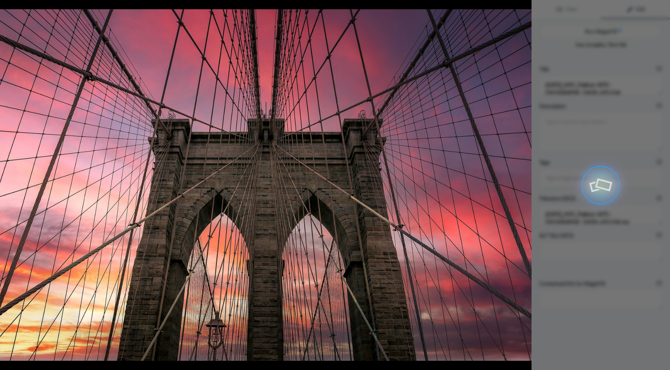
type textarea "Brooklyn Bridge at Sunset: A Stunning Perspective"
type textarea "Experience the breathtaking beauty of the Brooklyn Bridge at sunset in this cap…"
type textarea "brooklyn-bridge-sunset-perspective.jpg"
type textarea "A stunning view of the Brooklyn Bridge at sunset, showcasing its stone arches a…"
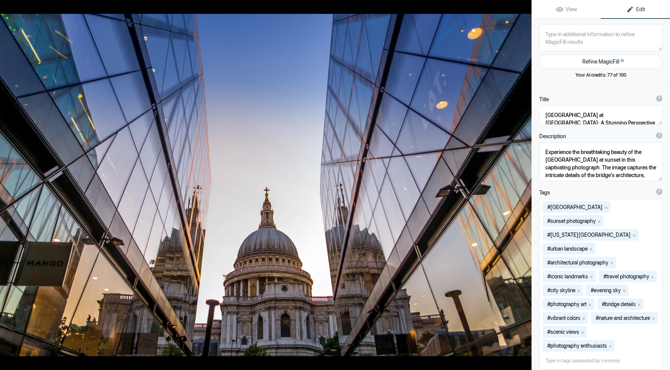
type textarea "2015-06-28_London_2015_Day02-126"
type textarea "2015-06-28_London_2015_Day02-126.jpg"
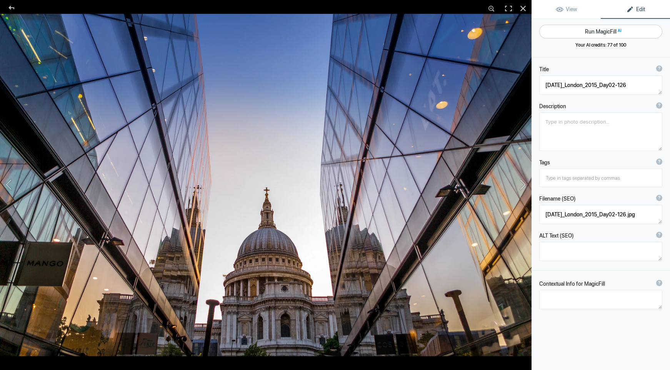
click at [597, 29] on button "Run MagicFill AI" at bounding box center [600, 32] width 123 height 14
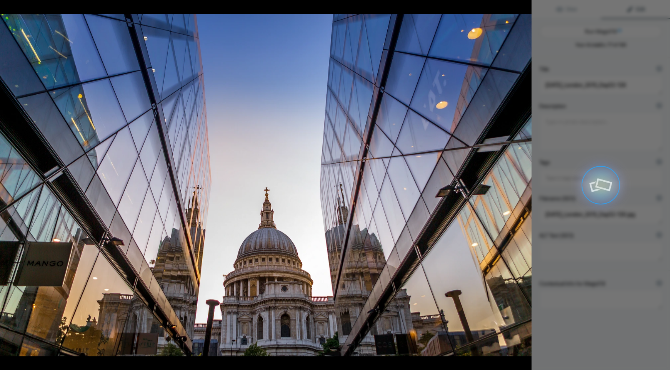
type textarea "St. Paul's Cathedral Reflected in Modern Architecture"
type textarea "This stunning photograph captures the iconic St. Paul's Cathedral, framed beaut…"
type textarea "st-pauls-cathedral-reflection-modern-architecture.jpg"
type textarea "Reflection of St. Paul's Cathedral between two modern glass buildings at sunset…"
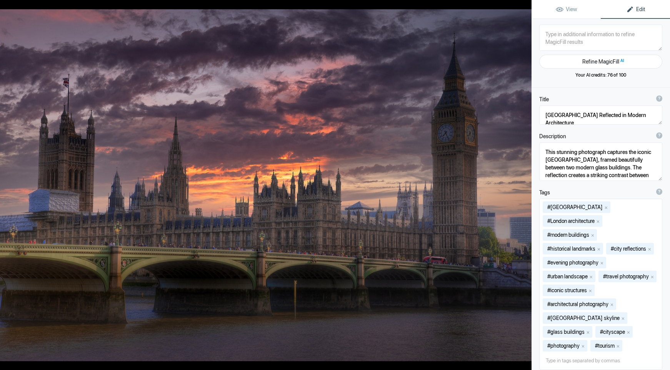
type textarea "2015-06-28_London_BigBen_WestminsterBridge02_CU.jpg-Edit-Edit"
type textarea "2015-06-28_London_BigBen_WestminsterBridge02_CU.jpg-Edit-Edit.jpg"
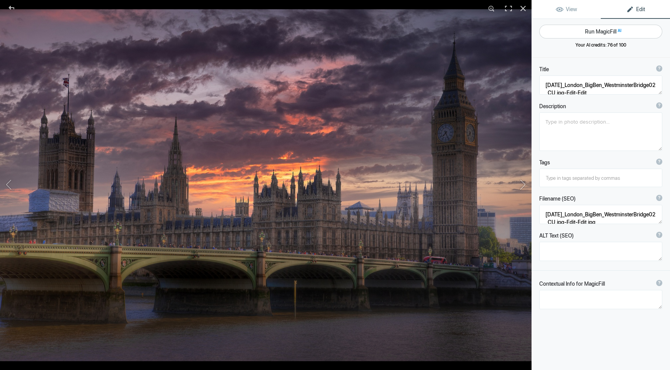
click at [596, 30] on button "Run MagicFill AI" at bounding box center [600, 32] width 123 height 14
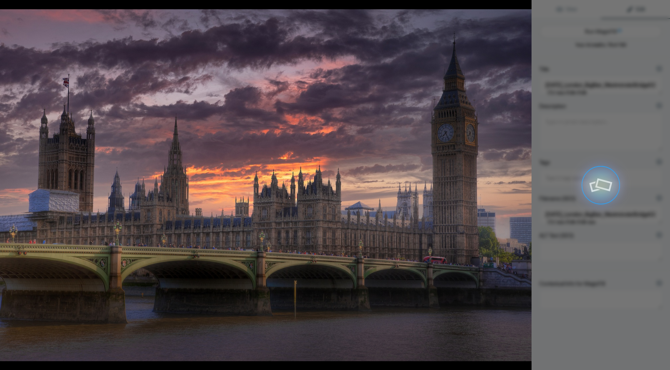
type textarea "Stunning Sunset Over Big Ben and Westminster Bridge in London"
type textarea "Experience the breathtaking beauty of London as the sun sets behind the iconic …"
type textarea "stunning-sunset-big-ben-westminster-bridge-london.jpg"
type textarea "A stunning sunset view of Big Ben and Westminster Bridge in London, with vibran…"
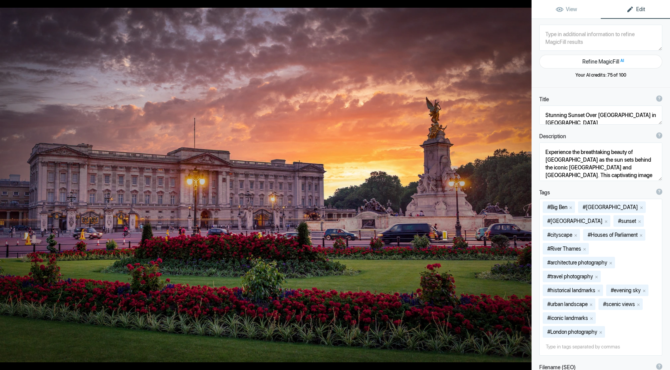
type textarea "2015-07-01_London_2015_Day03-279-Edit"
type textarea "2015-07-01_London_2015_Day03-279-Edit.jpg"
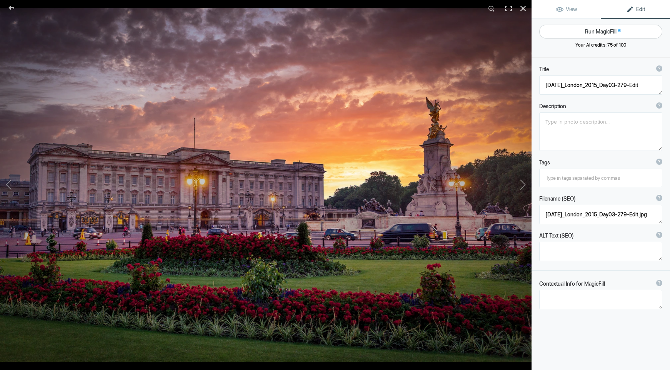
click at [597, 29] on button "Run MagicFill AI" at bounding box center [600, 32] width 123 height 14
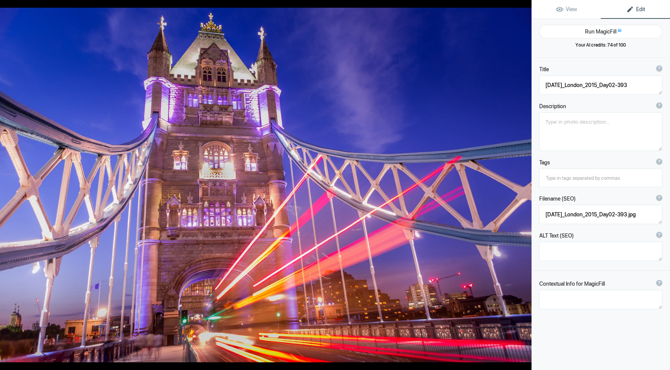
click at [597, 29] on button "Run MagicFill AI" at bounding box center [600, 32] width 123 height 14
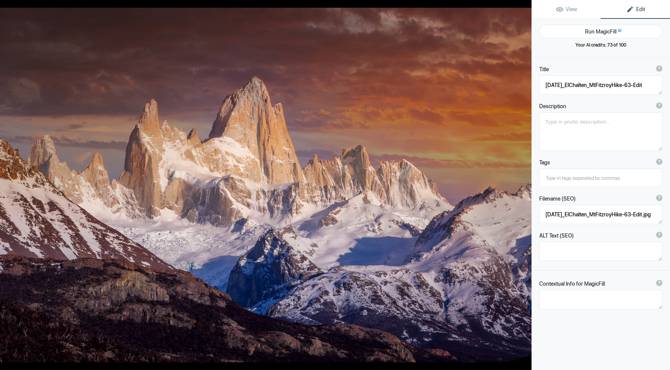
click at [597, 29] on button "Run MagicFill AI" at bounding box center [600, 32] width 123 height 14
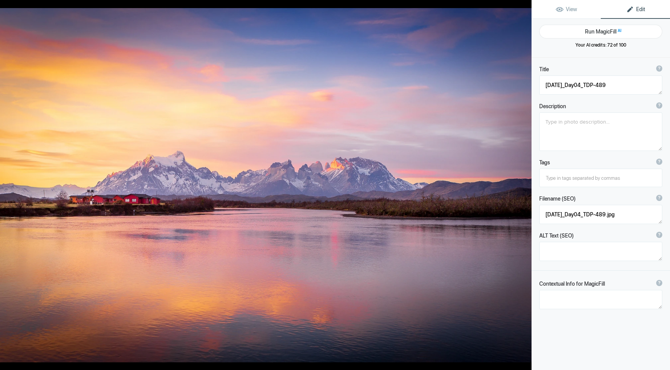
click at [597, 29] on button "Run MagicFill AI" at bounding box center [600, 32] width 123 height 14
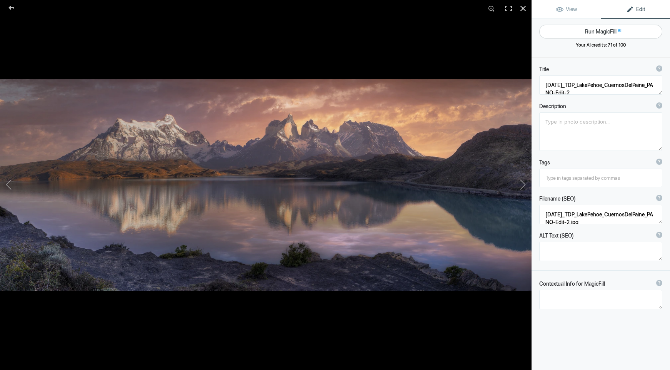
click at [598, 28] on button "Run MagicFill AI" at bounding box center [600, 32] width 123 height 14
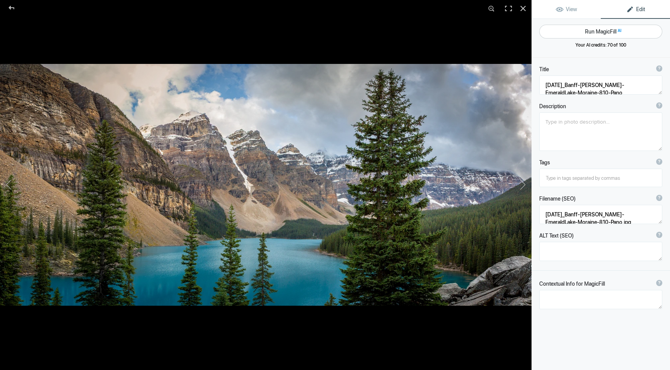
click at [598, 28] on button "Run MagicFill AI" at bounding box center [600, 32] width 123 height 14
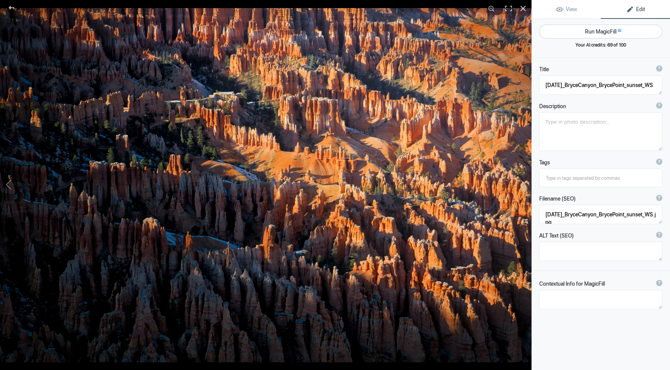
click at [596, 30] on button "Run MagicFill AI" at bounding box center [600, 32] width 123 height 14
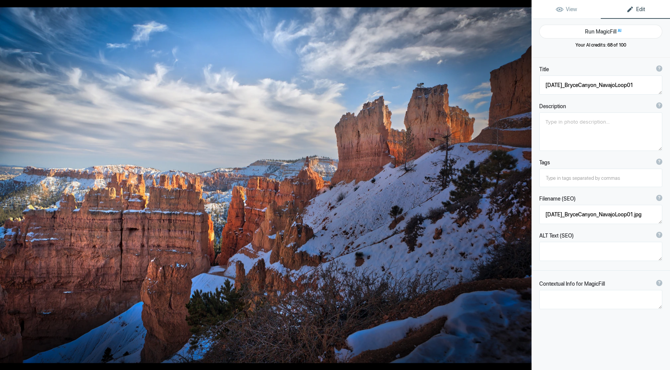
click at [596, 30] on button "Run MagicFill AI" at bounding box center [600, 32] width 123 height 14
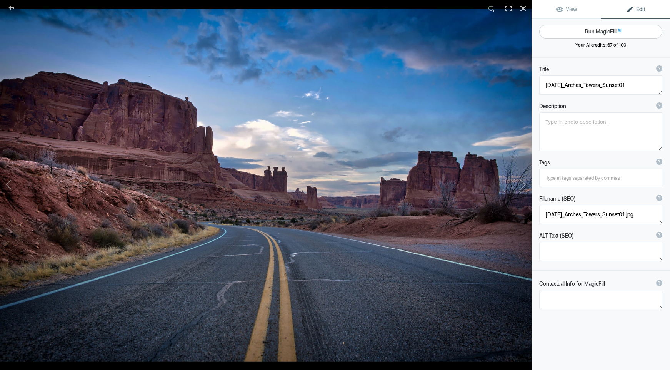
click at [596, 30] on button "Run MagicFill AI" at bounding box center [600, 32] width 123 height 14
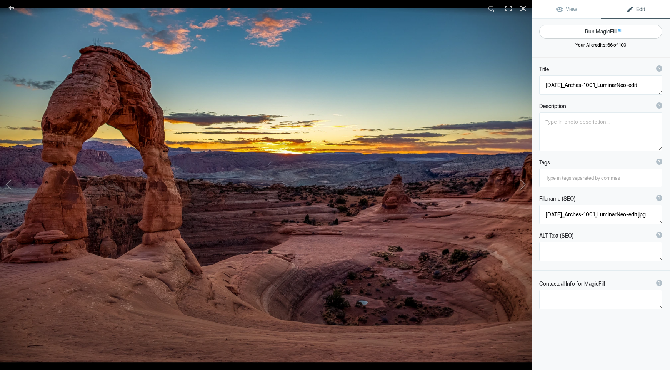
click at [595, 29] on button "Run MagicFill AI" at bounding box center [600, 32] width 123 height 14
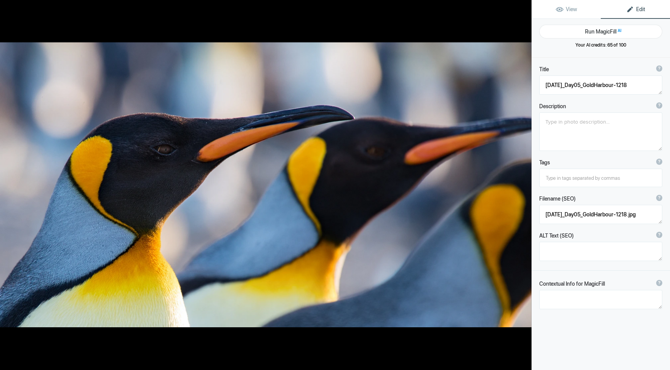
click at [595, 29] on button "Run MagicFill AI" at bounding box center [600, 32] width 123 height 14
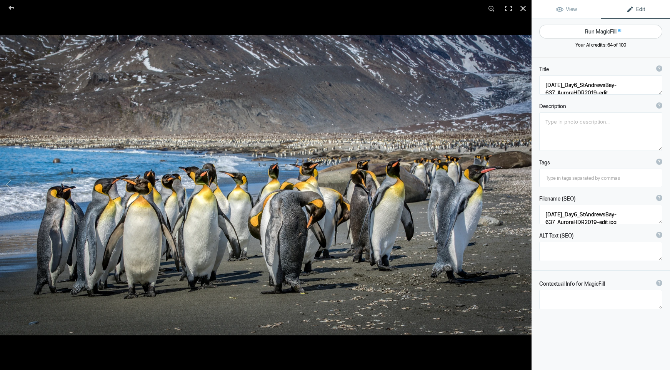
click at [594, 30] on button "Run MagicFill AI" at bounding box center [600, 32] width 123 height 14
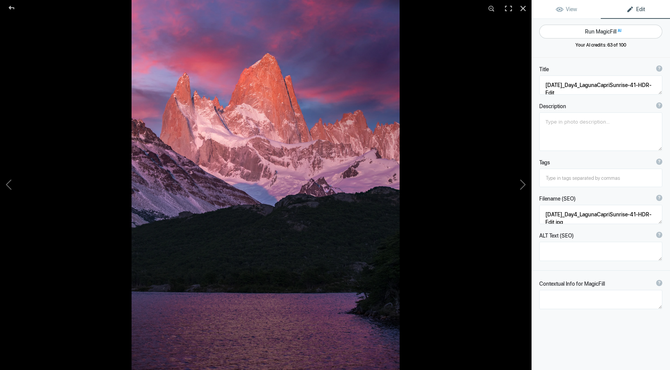
click at [594, 30] on button "Run MagicFill AI" at bounding box center [600, 32] width 123 height 14
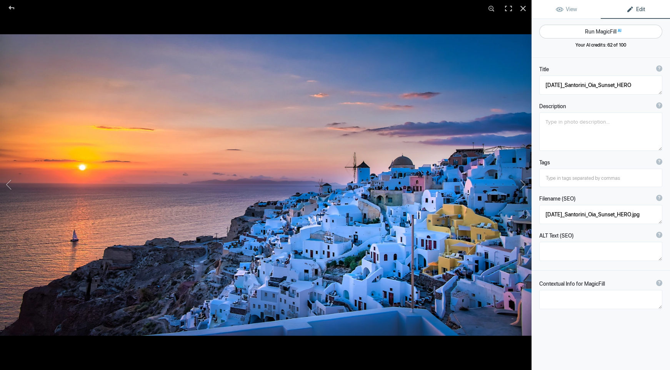
click at [594, 30] on button "Run MagicFill AI" at bounding box center [600, 32] width 123 height 14
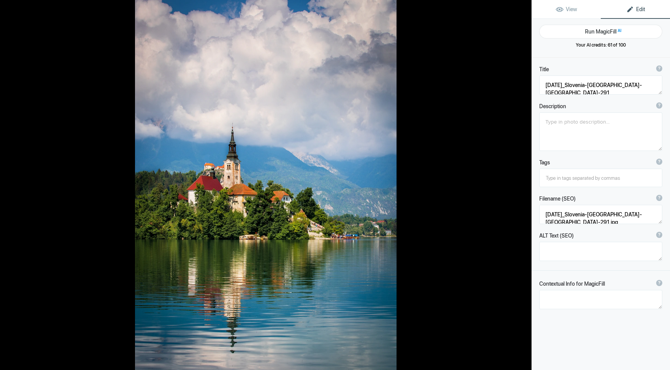
click at [594, 30] on button "Run MagicFill AI" at bounding box center [600, 32] width 123 height 14
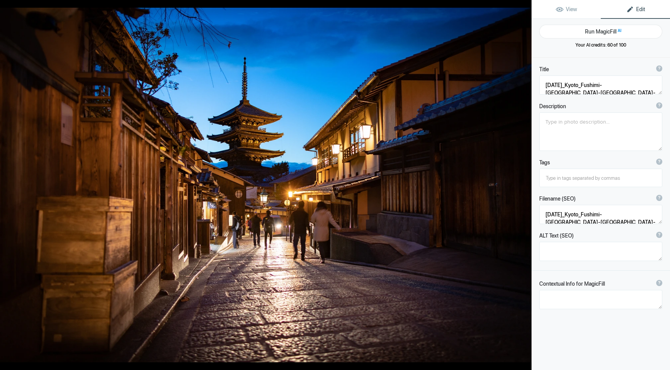
click at [594, 30] on button "Run MagicFill AI" at bounding box center [600, 32] width 123 height 14
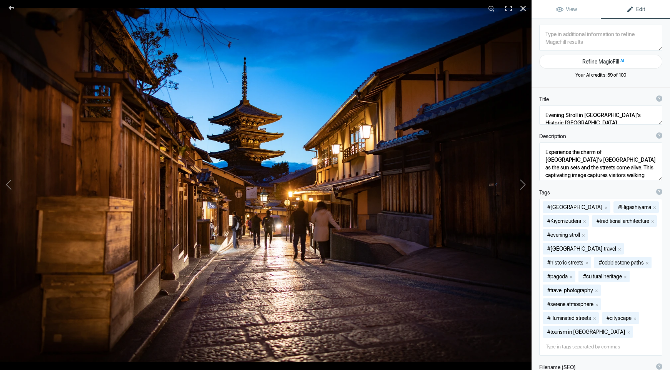
click at [621, 11] on link "Edit" at bounding box center [635, 9] width 69 height 18
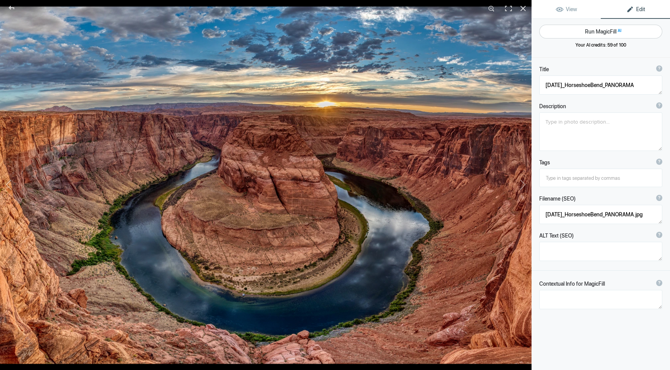
click at [616, 30] on button "Run MagicFill AI" at bounding box center [600, 32] width 123 height 14
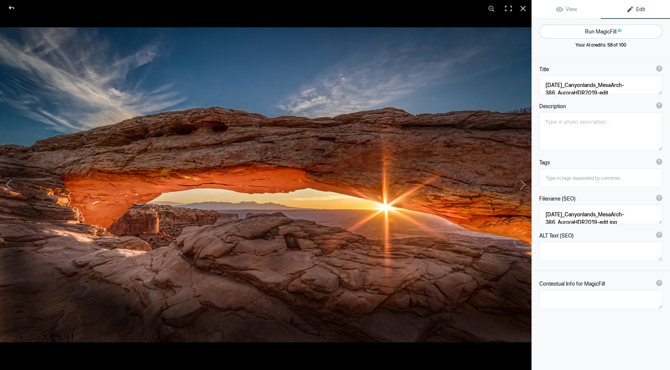
click at [616, 30] on button "Run MagicFill AI" at bounding box center [600, 32] width 123 height 14
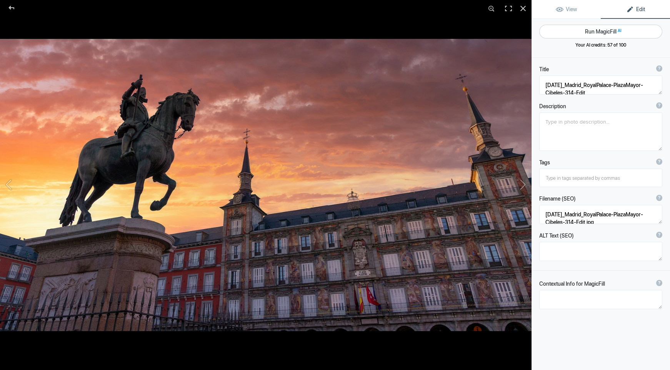
click at [605, 28] on button "Run MagicFill AI" at bounding box center [600, 32] width 123 height 14
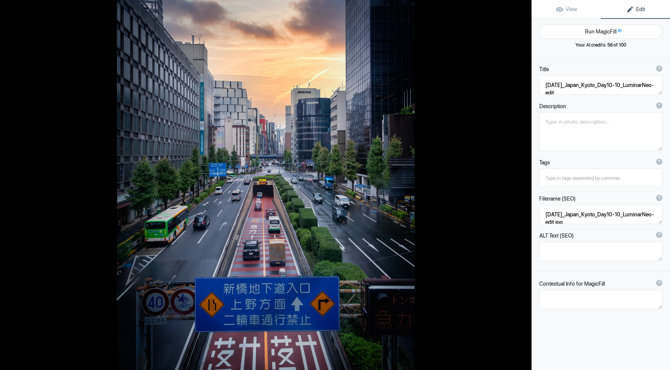
click at [605, 28] on button "Run MagicFill AI" at bounding box center [600, 32] width 123 height 14
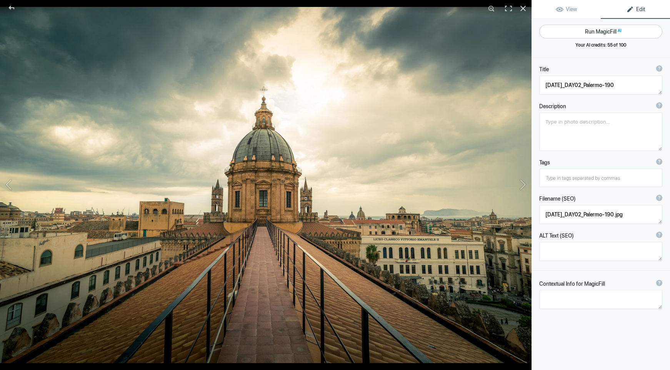
click at [604, 30] on button "Run MagicFill AI" at bounding box center [600, 32] width 123 height 14
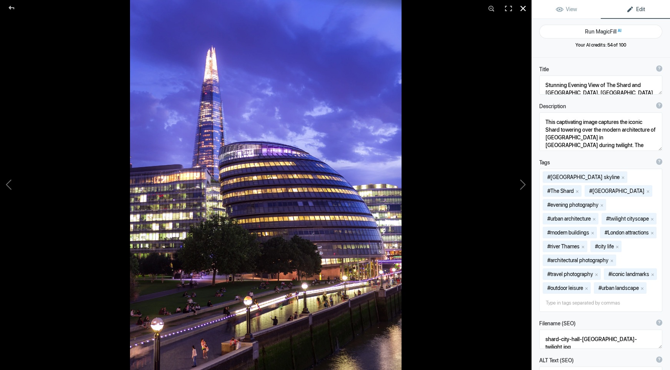
click at [521, 8] on div at bounding box center [523, 8] width 17 height 17
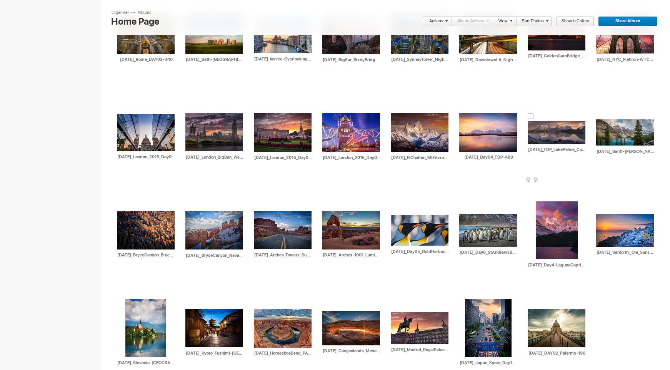
scroll to position [334, 0]
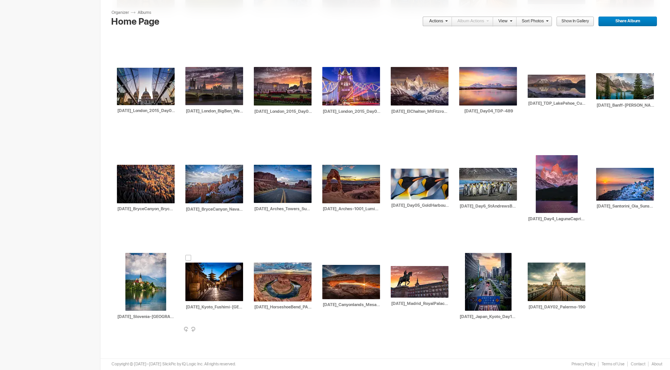
click at [187, 256] on div at bounding box center [188, 258] width 6 height 6
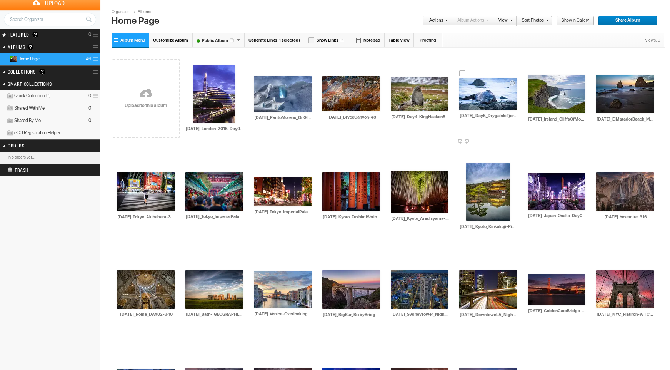
scroll to position [0, 0]
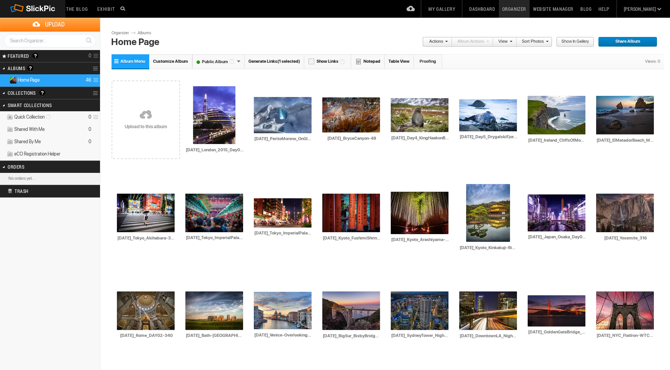
click at [446, 42] on span at bounding box center [445, 41] width 5 height 5
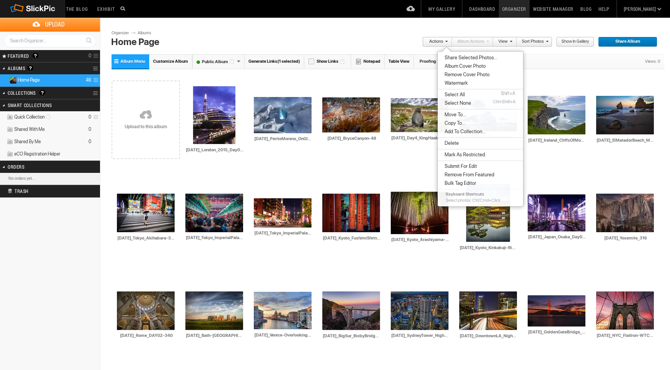
click at [469, 142] on li "Delete" at bounding box center [480, 143] width 85 height 8
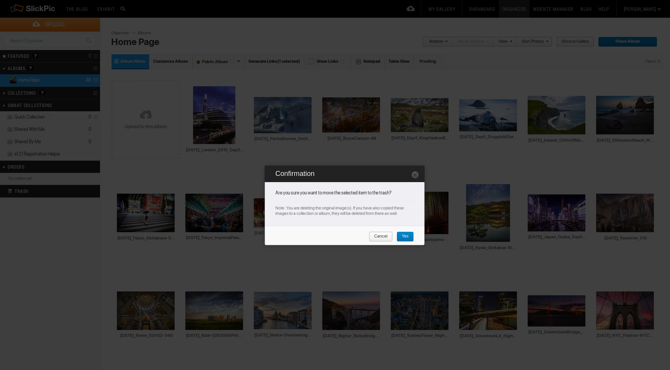
click at [404, 235] on span "Yes" at bounding box center [403, 237] width 12 height 10
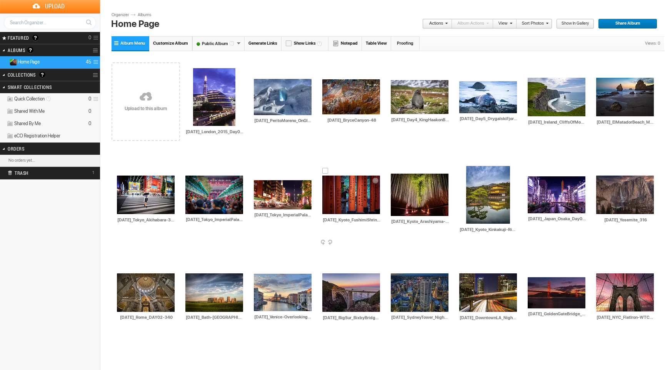
scroll to position [20, 0]
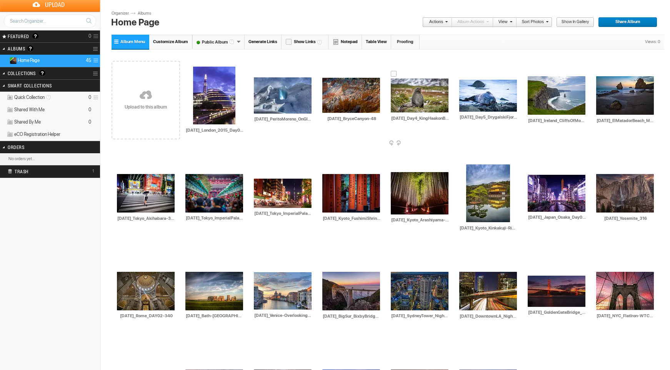
click at [394, 74] on div at bounding box center [394, 74] width 6 height 6
click at [462, 75] on div at bounding box center [462, 75] width 6 height 6
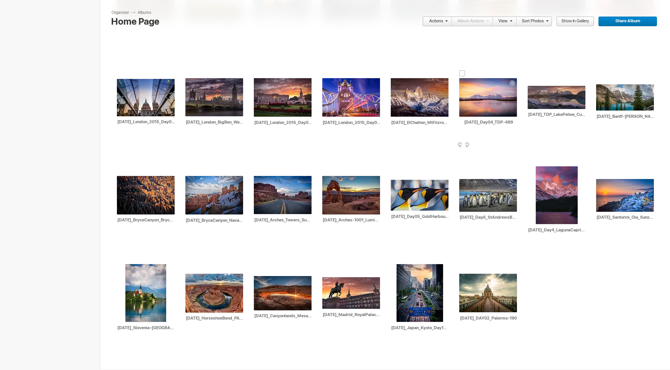
scroll to position [334, 0]
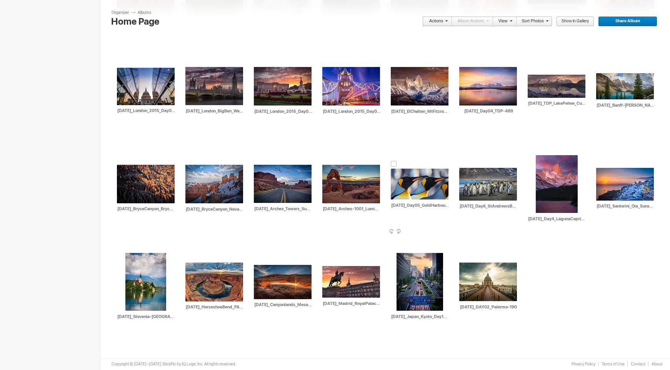
click at [392, 165] on div at bounding box center [394, 164] width 6 height 6
click at [462, 164] on div at bounding box center [462, 163] width 6 height 6
click at [439, 20] on link "Actions" at bounding box center [434, 22] width 25 height 10
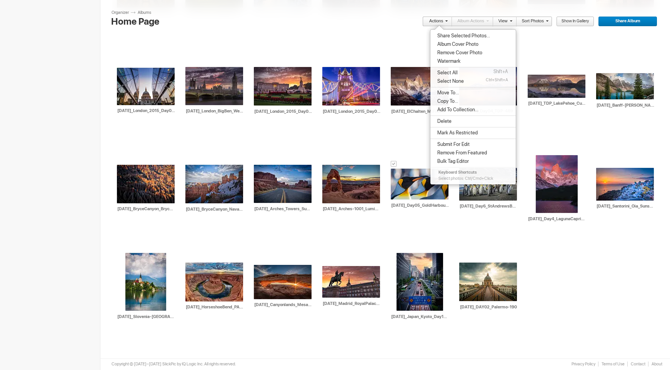
click at [447, 102] on span "Copy To..." at bounding box center [446, 101] width 23 height 6
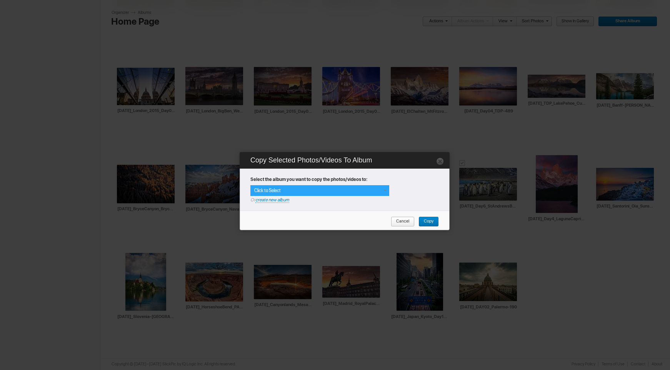
click at [292, 190] on div "Click to Select" at bounding box center [319, 190] width 139 height 11
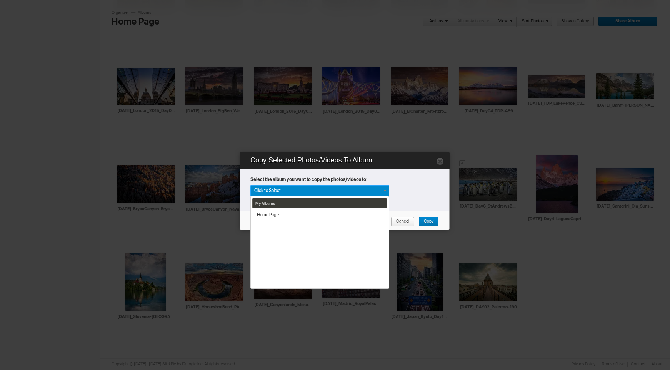
click at [273, 190] on div "My Albums Home Page" at bounding box center [319, 190] width 139 height 11
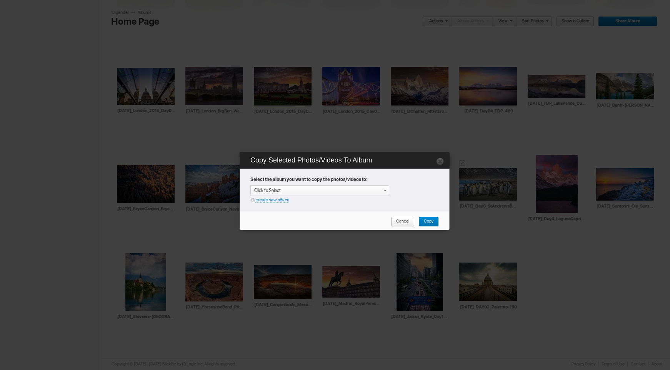
click at [264, 200] on link "create new album" at bounding box center [272, 200] width 34 height 6
click at [267, 190] on div "Enter your title or it will remain as date/time: 2025-08-11 22:49" at bounding box center [321, 191] width 135 height 8
click at [431, 223] on span "Copy" at bounding box center [426, 222] width 15 height 10
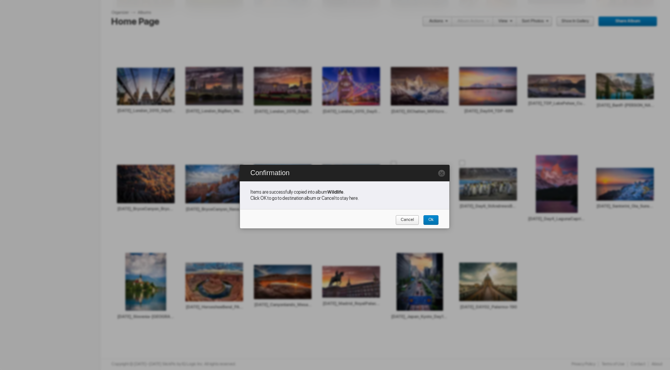
click at [406, 222] on span "Cancel" at bounding box center [405, 220] width 18 height 10
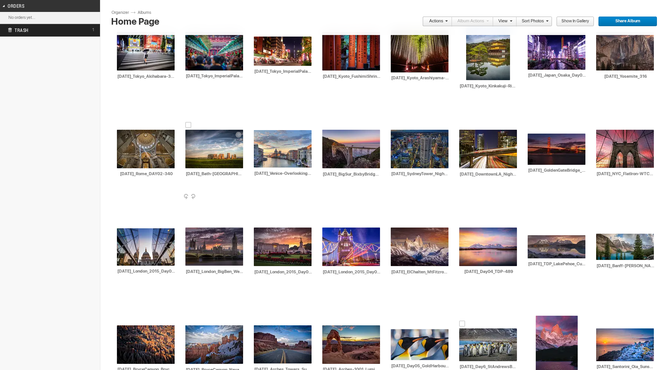
scroll to position [159, 0]
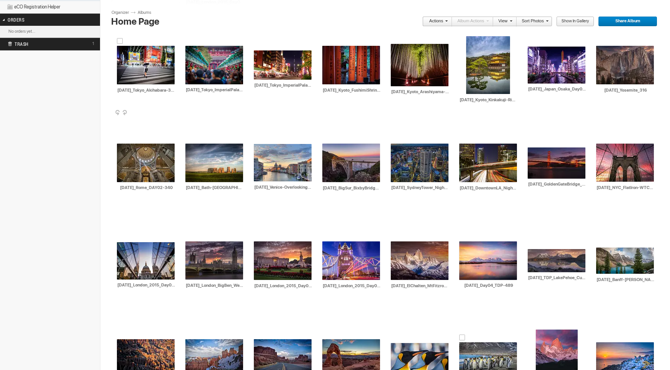
click at [120, 41] on div at bounding box center [120, 41] width 6 height 6
click at [187, 40] on div at bounding box center [188, 41] width 6 height 6
click at [256, 47] on div at bounding box center [257, 46] width 6 height 6
click at [324, 40] on div at bounding box center [325, 41] width 6 height 6
click at [394, 37] on div at bounding box center [394, 39] width 6 height 6
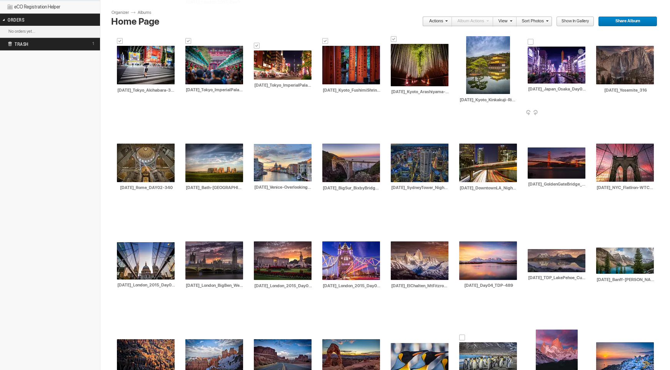
click at [531, 43] on div at bounding box center [531, 42] width 6 height 6
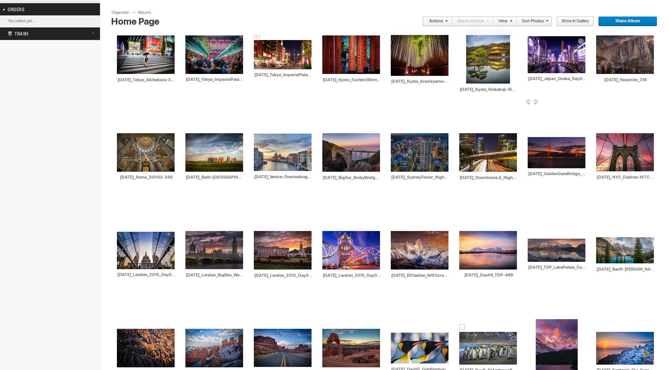
scroll to position [175, 0]
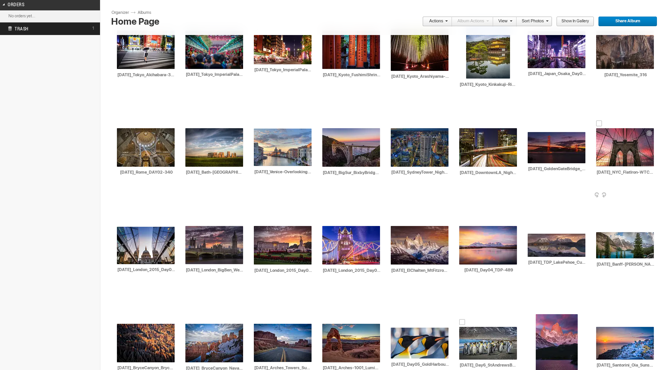
click at [599, 124] on div at bounding box center [599, 123] width 6 height 6
click at [530, 127] on div at bounding box center [531, 127] width 6 height 6
click at [461, 124] on div at bounding box center [462, 123] width 6 height 6
click at [394, 123] on div at bounding box center [394, 123] width 6 height 6
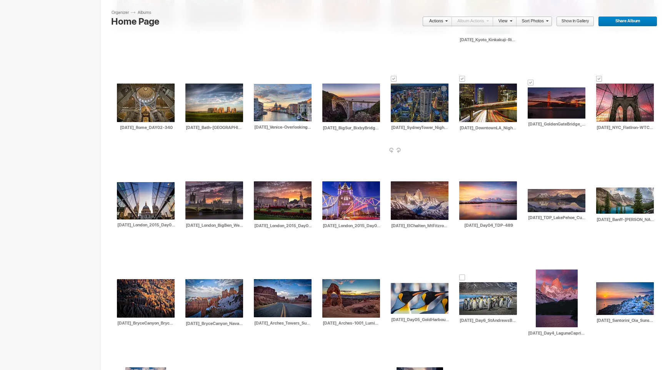
scroll to position [215, 0]
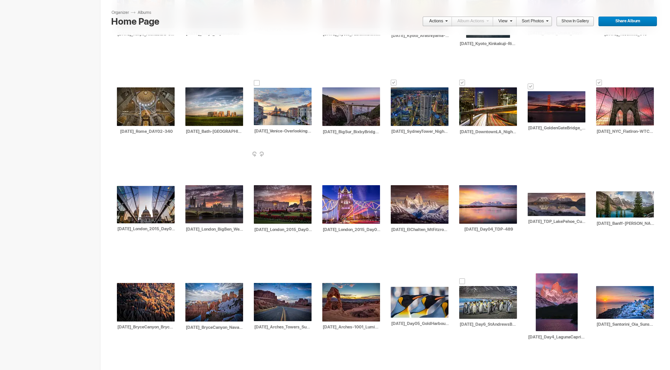
click at [255, 82] on div at bounding box center [257, 83] width 6 height 6
click at [120, 82] on div at bounding box center [120, 83] width 6 height 6
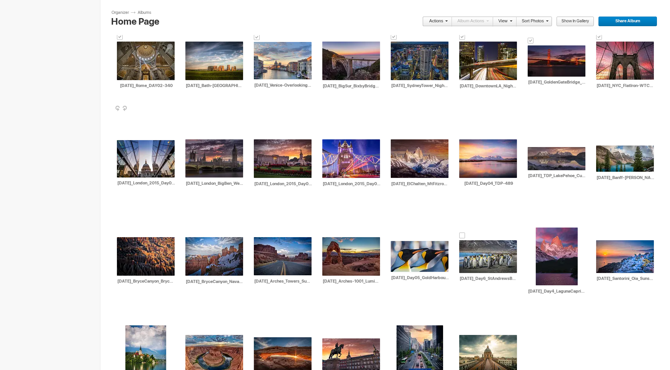
scroll to position [277, 0]
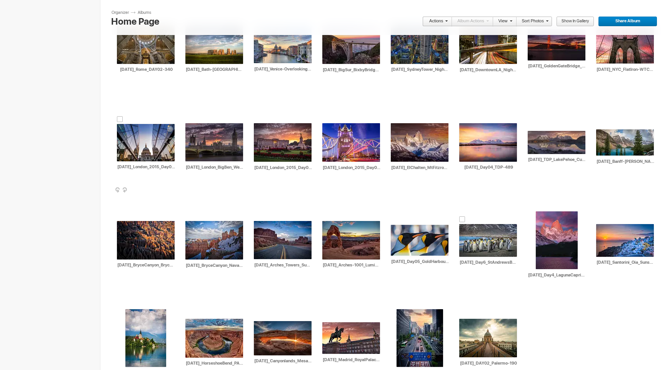
click at [120, 120] on div at bounding box center [120, 119] width 6 height 6
click at [188, 119] on div at bounding box center [188, 118] width 6 height 6
click at [258, 118] on div at bounding box center [257, 118] width 6 height 6
click at [326, 119] on div at bounding box center [325, 118] width 6 height 6
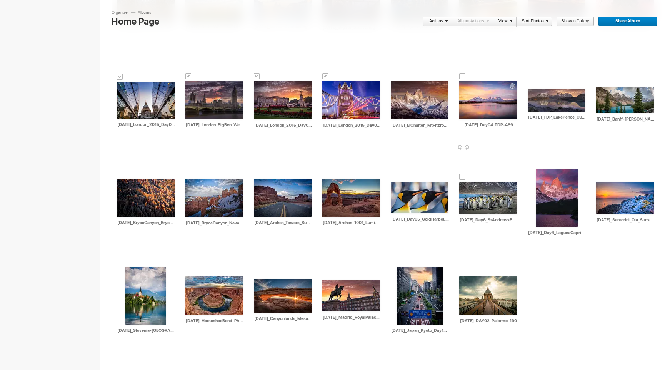
scroll to position [334, 0]
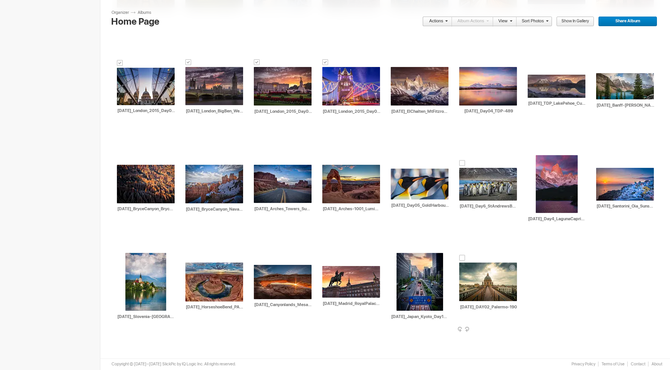
click at [462, 257] on div at bounding box center [462, 258] width 6 height 6
click at [398, 246] on div at bounding box center [400, 248] width 6 height 6
click at [326, 261] on div at bounding box center [325, 261] width 6 height 6
click at [130, 248] on div at bounding box center [128, 248] width 6 height 6
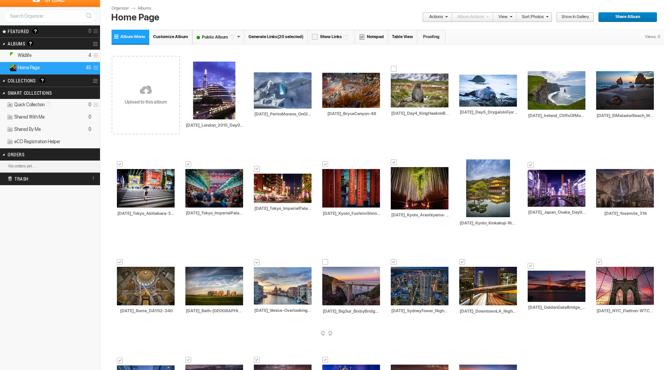
scroll to position [0, 0]
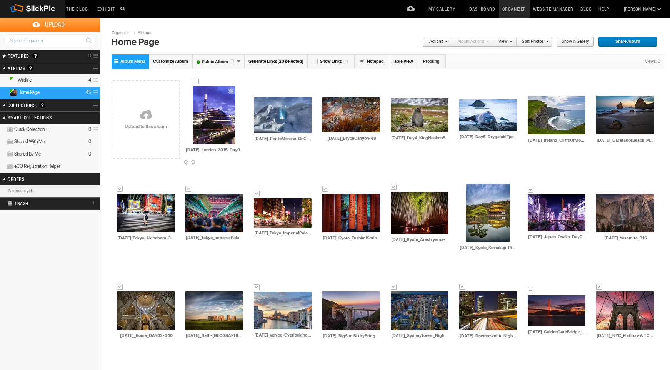
click at [194, 80] on div at bounding box center [196, 81] width 6 height 6
click at [442, 40] on link "Actions" at bounding box center [434, 42] width 25 height 10
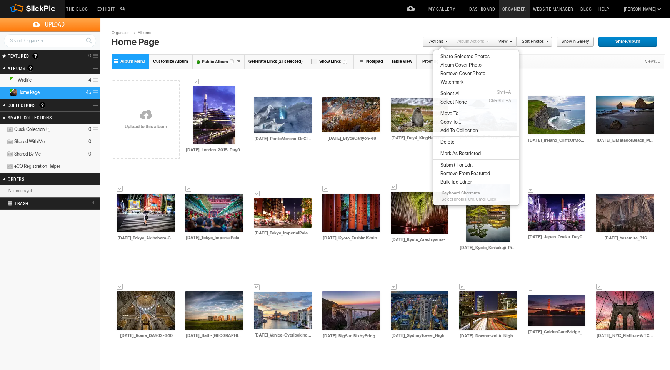
click at [455, 119] on span "Copy To..." at bounding box center [449, 122] width 23 height 6
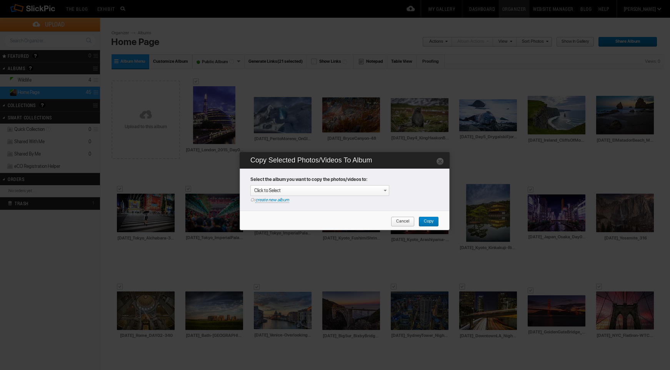
click at [267, 200] on link "create new album" at bounding box center [272, 200] width 34 height 6
click at [268, 188] on div "Enter your title or it will remain as date/time: 2025-08-11 22:51" at bounding box center [321, 191] width 135 height 8
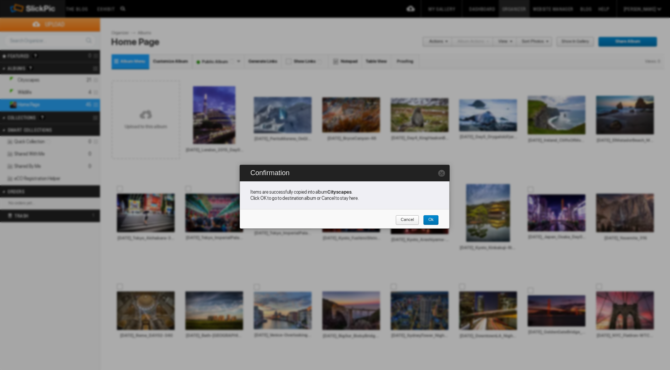
click at [411, 220] on span "Cancel" at bounding box center [405, 220] width 18 height 10
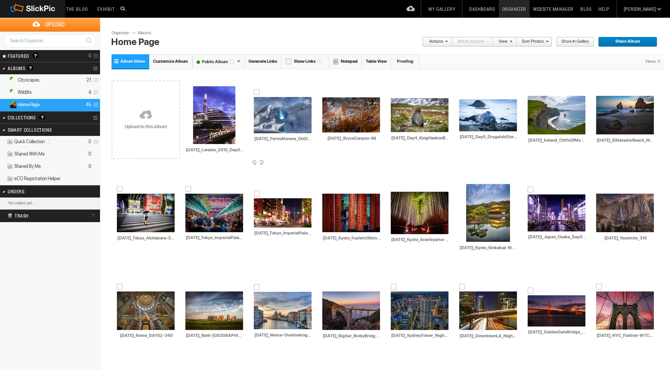
click at [257, 91] on div at bounding box center [257, 92] width 6 height 6
click at [325, 92] on div at bounding box center [325, 93] width 6 height 6
click at [531, 92] on div at bounding box center [531, 91] width 6 height 6
click at [599, 92] on div at bounding box center [599, 91] width 6 height 6
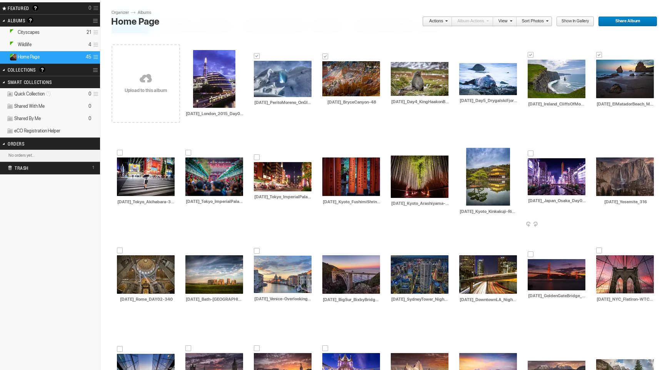
scroll to position [61, 0]
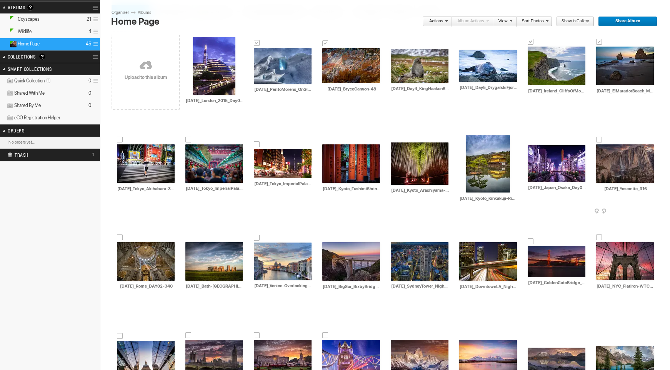
click at [598, 140] on div at bounding box center [599, 140] width 6 height 6
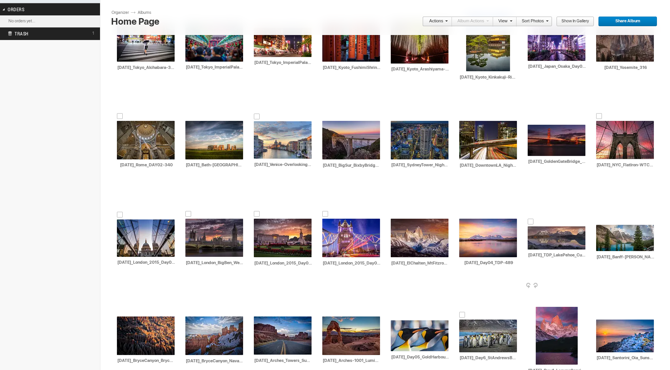
scroll to position [205, 0]
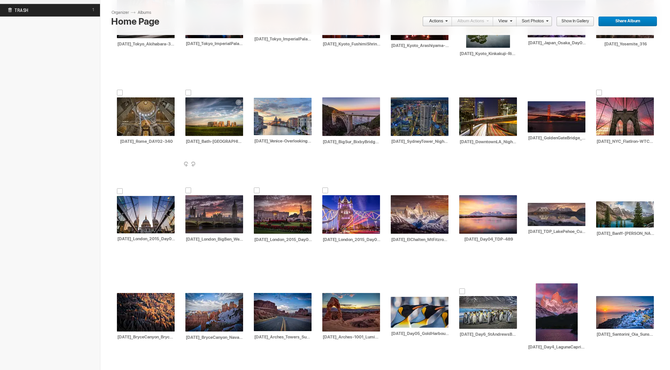
click at [188, 92] on div at bounding box center [188, 93] width 6 height 6
click at [326, 93] on div at bounding box center [325, 93] width 6 height 6
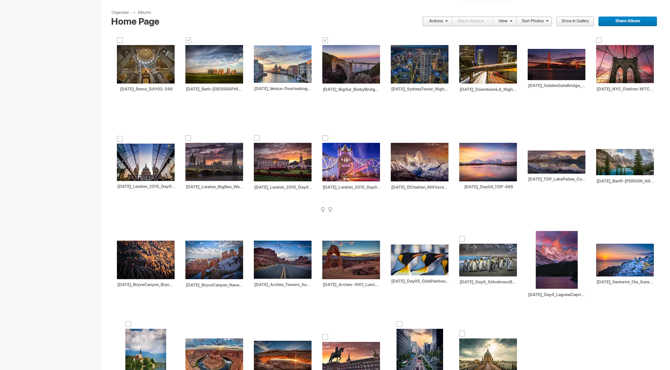
scroll to position [260, 0]
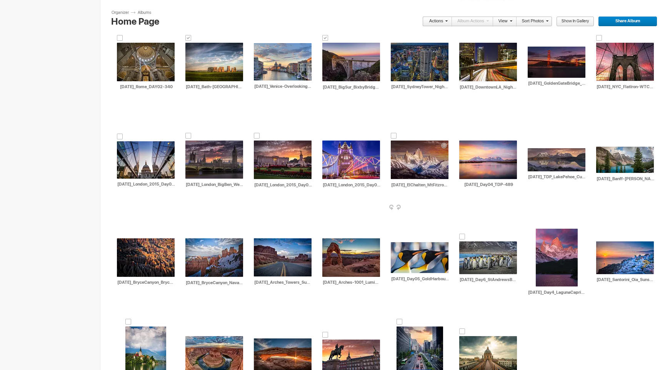
click at [393, 135] on div at bounding box center [394, 136] width 6 height 6
click at [462, 135] on div at bounding box center [462, 136] width 6 height 6
click at [531, 144] on div at bounding box center [531, 143] width 6 height 6
click at [599, 143] on div at bounding box center [599, 142] width 6 height 6
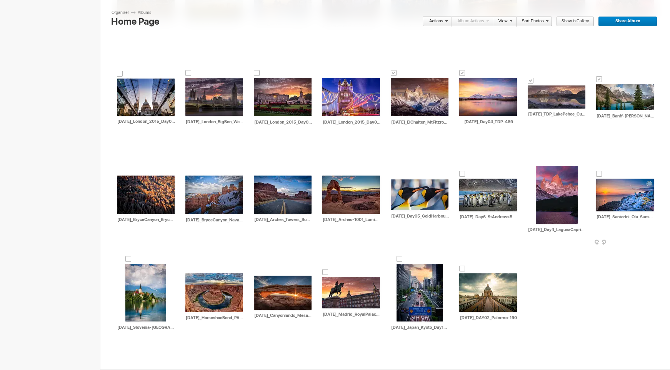
scroll to position [334, 0]
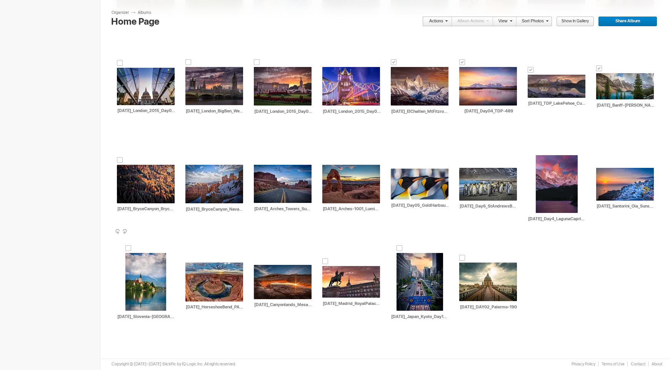
click at [120, 160] on div at bounding box center [120, 160] width 6 height 6
click at [188, 160] on div at bounding box center [188, 160] width 6 height 6
click at [258, 159] on div at bounding box center [257, 160] width 6 height 6
click at [323, 160] on div at bounding box center [325, 160] width 6 height 6
click at [538, 150] on div at bounding box center [539, 150] width 6 height 6
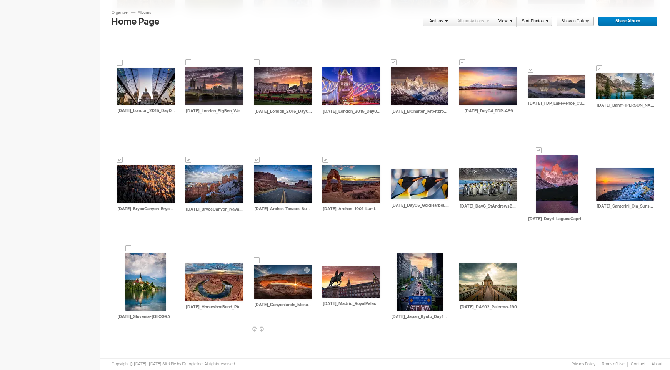
click at [257, 259] on div at bounding box center [257, 260] width 6 height 6
click at [189, 259] on div at bounding box center [188, 258] width 6 height 6
click at [127, 247] on div at bounding box center [128, 248] width 6 height 6
click at [444, 21] on span at bounding box center [445, 20] width 5 height 5
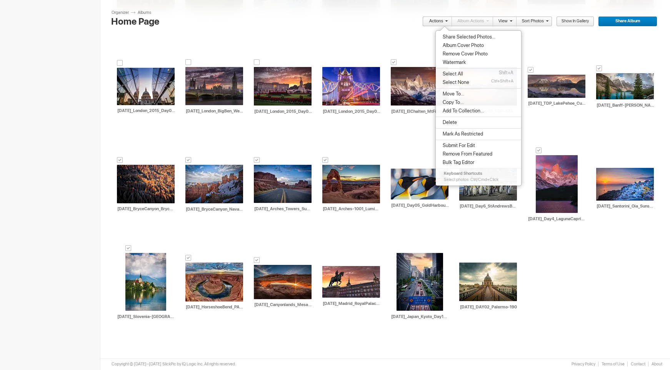
click at [448, 104] on span "Copy To..." at bounding box center [452, 102] width 23 height 6
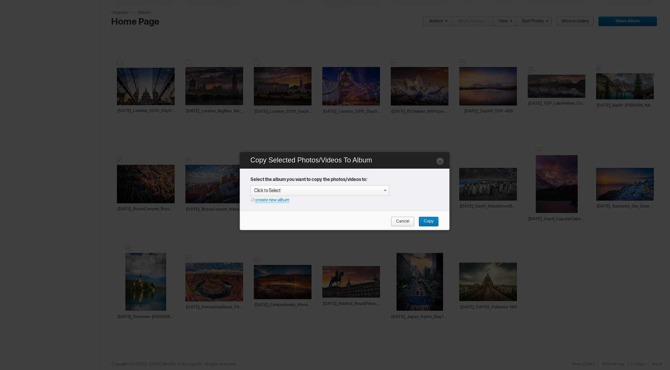
click at [280, 200] on link "create new album" at bounding box center [272, 200] width 34 height 6
click at [280, 193] on div "Enter your title or it will remain as date/time: 2025-08-11 22:52" at bounding box center [321, 191] width 135 height 8
click at [436, 224] on link "Copy" at bounding box center [429, 222] width 20 height 10
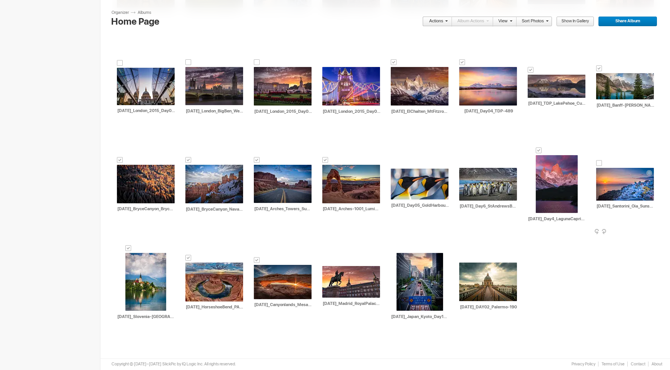
click at [601, 163] on div at bounding box center [599, 163] width 6 height 6
click at [445, 22] on span at bounding box center [445, 20] width 5 height 5
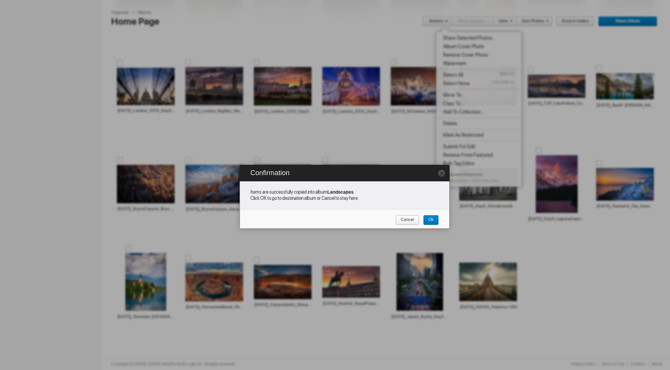
click at [409, 219] on span "Cancel" at bounding box center [405, 220] width 18 height 10
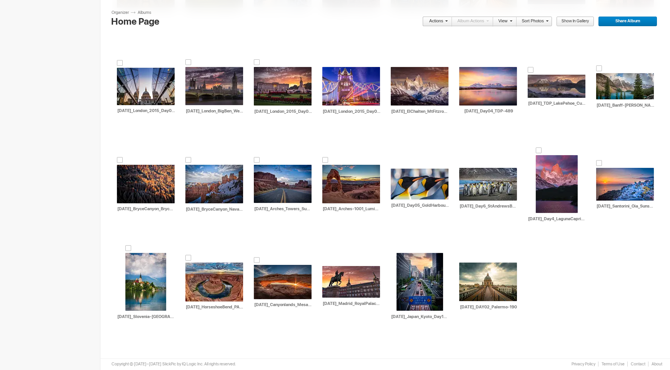
click at [440, 20] on link "Actions" at bounding box center [434, 22] width 25 height 10
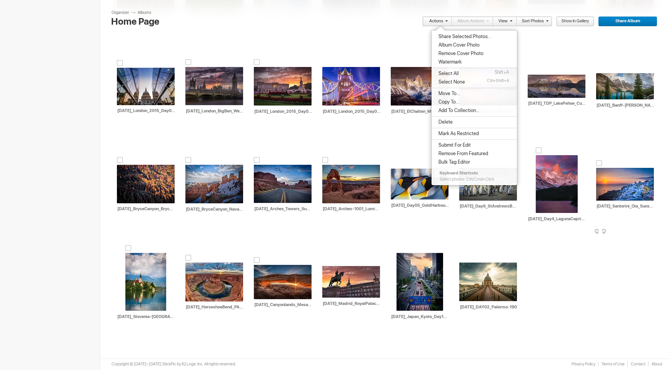
click at [604, 165] on td "AI 2018-05-08_Santorini_Oia_Sunset_HERO HTML: Direct: Forum: Photo ID: 22812494…" at bounding box center [625, 184] width 58 height 88
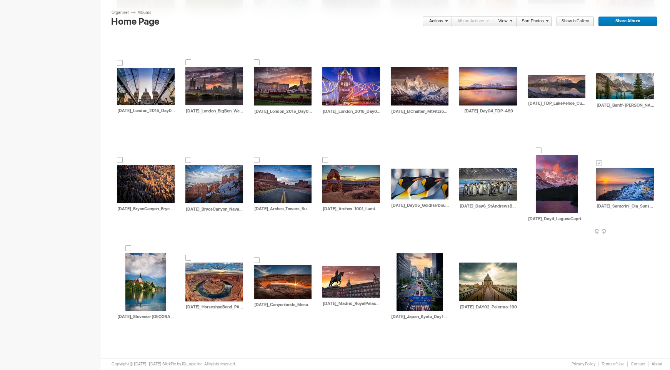
click at [598, 164] on div at bounding box center [599, 163] width 6 height 6
click at [437, 23] on link "Actions" at bounding box center [434, 22] width 25 height 10
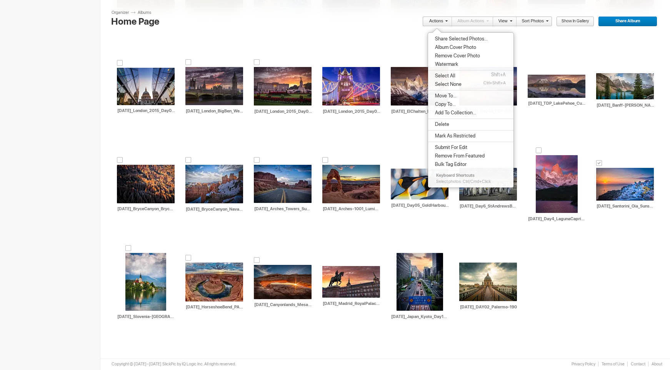
click at [447, 105] on span "Copy To..." at bounding box center [444, 104] width 23 height 6
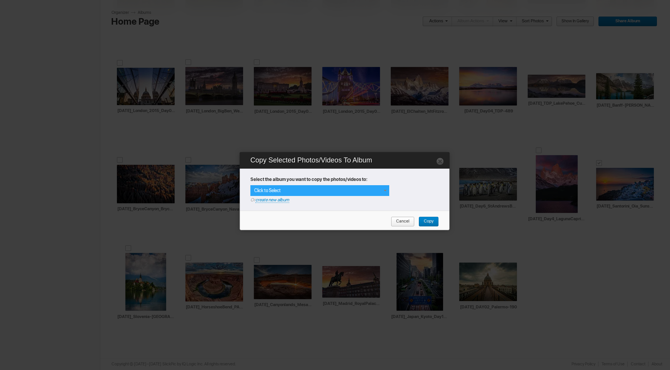
click at [265, 189] on span "Click to Select" at bounding box center [267, 190] width 27 height 5
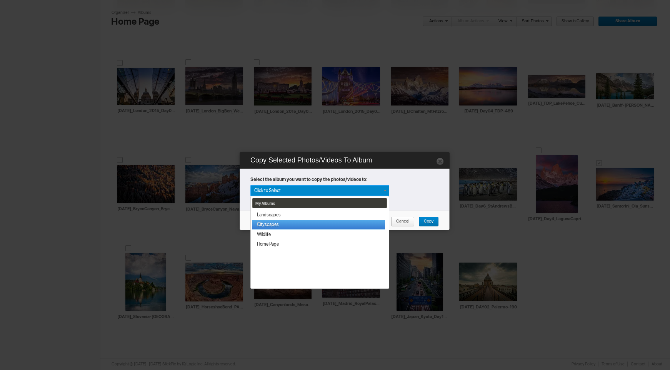
click at [271, 225] on link "Cityscapes" at bounding box center [318, 225] width 133 height 10
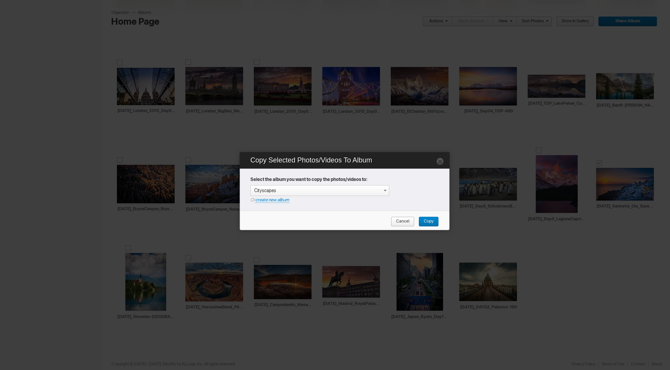
click at [429, 220] on span "Copy" at bounding box center [426, 222] width 15 height 10
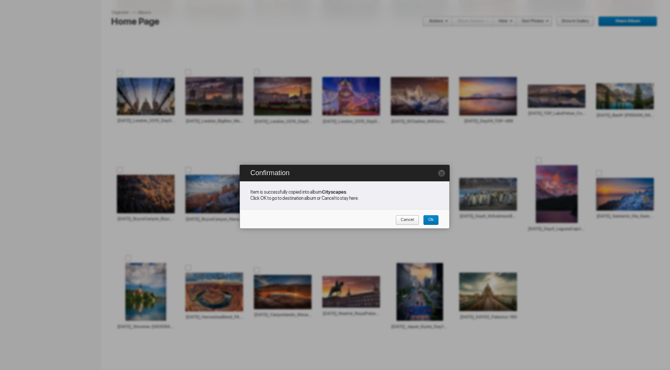
scroll to position [324, 0]
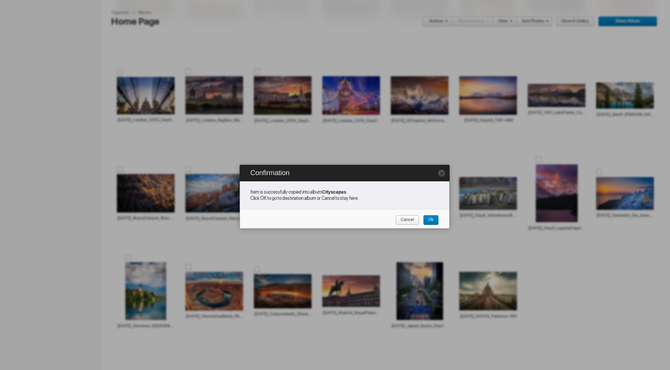
click at [428, 218] on span "Ok" at bounding box center [428, 220] width 10 height 10
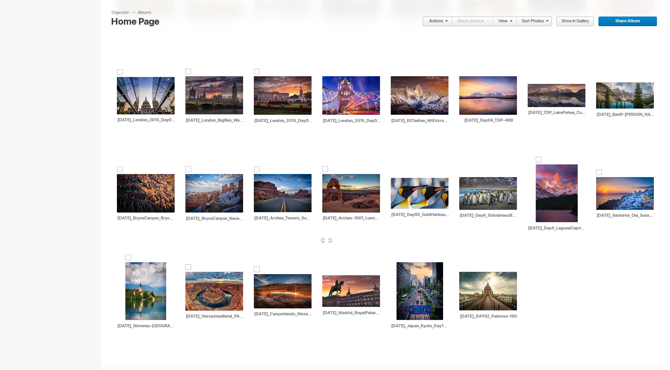
scroll to position [312, 0]
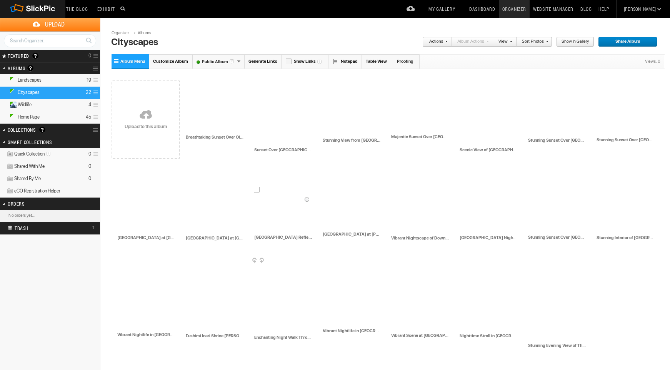
scroll to position [40, 0]
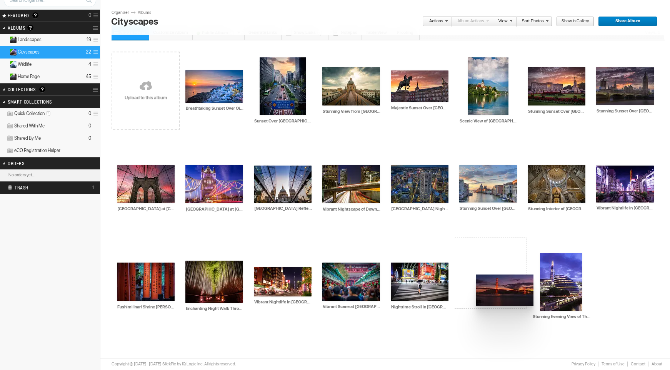
drag, startPoint x: 342, startPoint y: 180, endPoint x: 475, endPoint y: 274, distance: 163.3
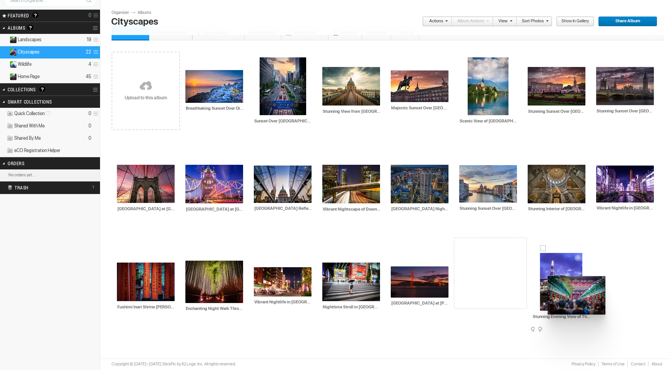
drag, startPoint x: 346, startPoint y: 271, endPoint x: 547, endPoint y: 276, distance: 201.3
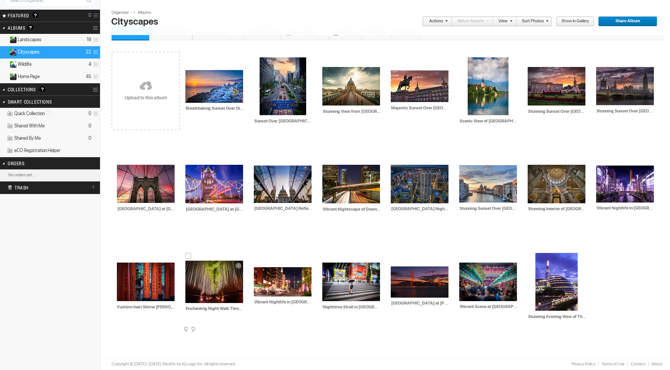
click at [189, 256] on div at bounding box center [188, 256] width 6 height 6
click at [436, 23] on link "Actions" at bounding box center [434, 22] width 25 height 10
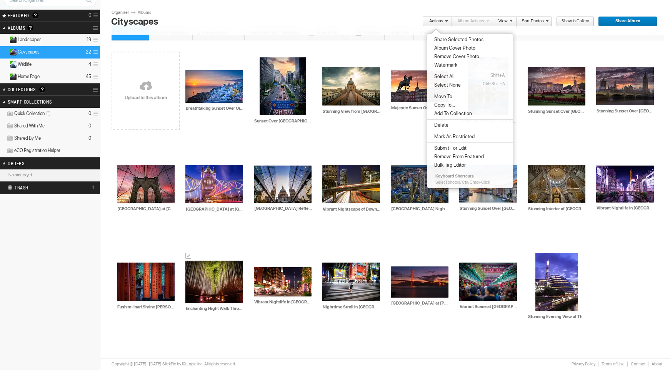
click at [454, 124] on li "Delete" at bounding box center [469, 125] width 85 height 8
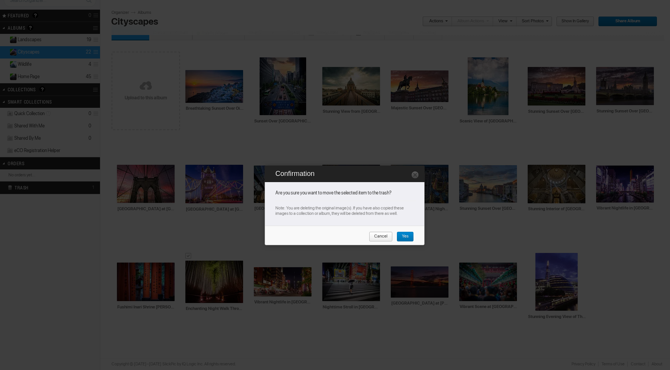
click at [407, 236] on span "Yes" at bounding box center [403, 237] width 12 height 10
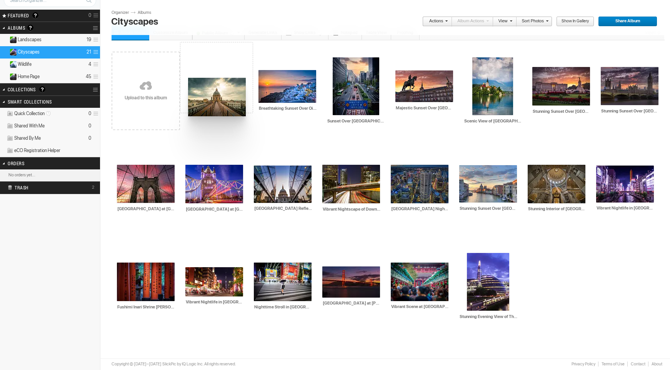
drag, startPoint x: 356, startPoint y: 89, endPoint x: 189, endPoint y: 77, distance: 167.8
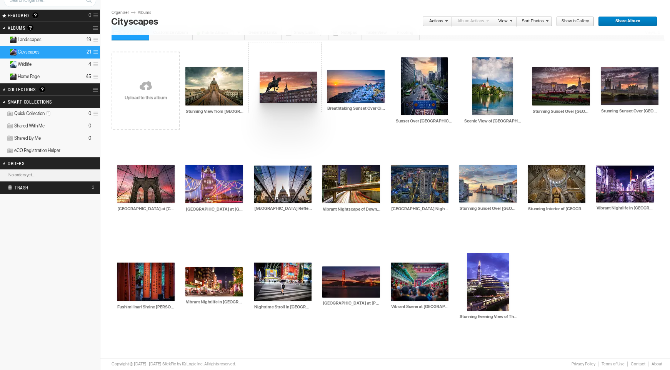
drag, startPoint x: 420, startPoint y: 83, endPoint x: 259, endPoint y: 72, distance: 161.3
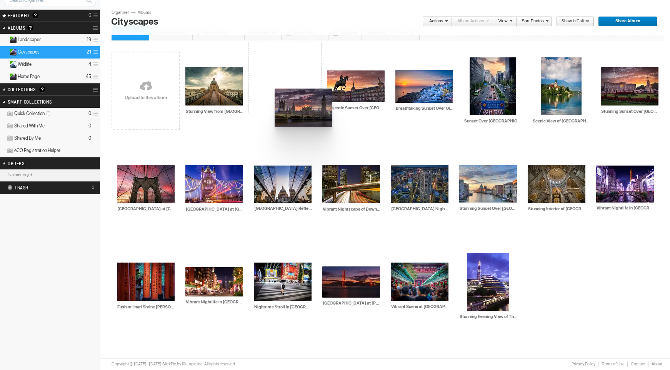
drag, startPoint x: 633, startPoint y: 92, endPoint x: 264, endPoint y: 78, distance: 368.4
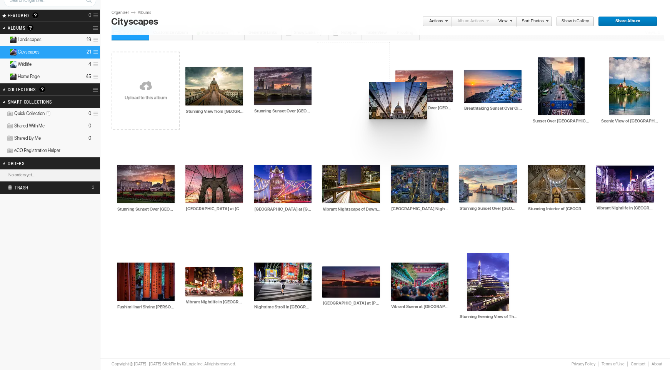
drag, startPoint x: 295, startPoint y: 186, endPoint x: 353, endPoint y: 78, distance: 122.2
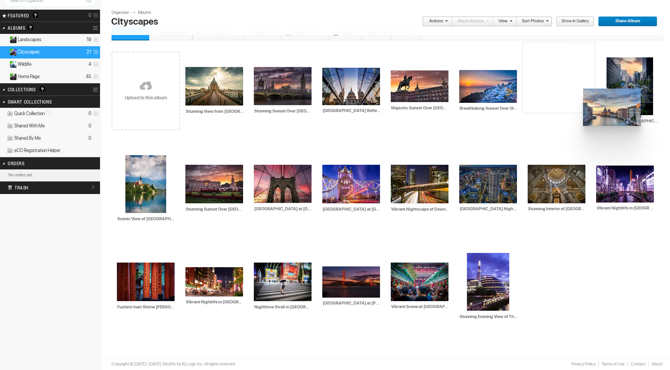
drag, startPoint x: 483, startPoint y: 190, endPoint x: 581, endPoint y: 88, distance: 141.8
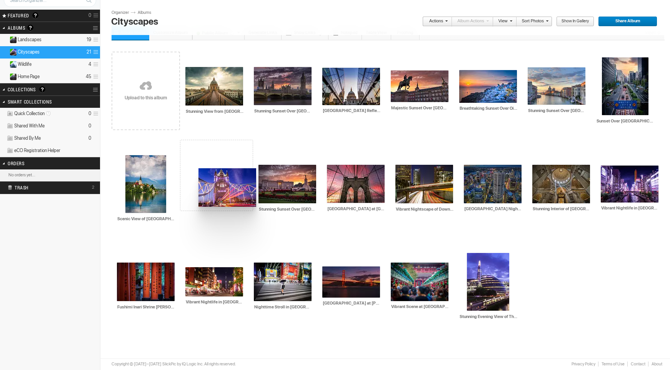
drag, startPoint x: 358, startPoint y: 181, endPoint x: 198, endPoint y: 168, distance: 160.6
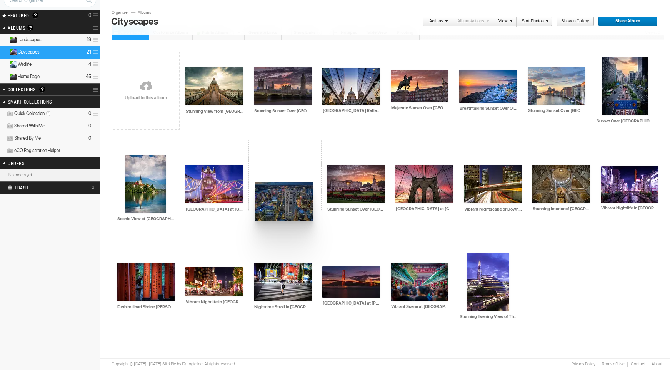
drag, startPoint x: 497, startPoint y: 186, endPoint x: 262, endPoint y: 171, distance: 235.6
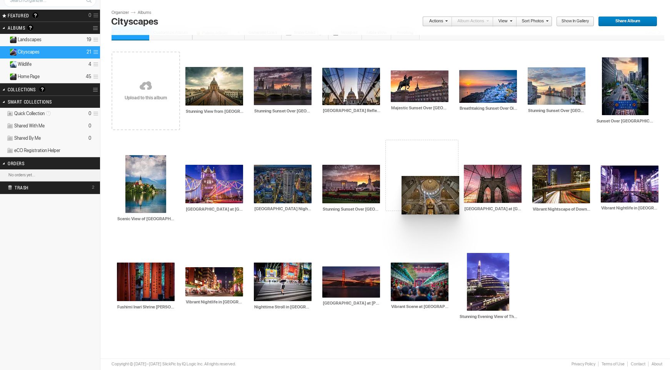
drag, startPoint x: 567, startPoint y: 185, endPoint x: 401, endPoint y: 176, distance: 166.5
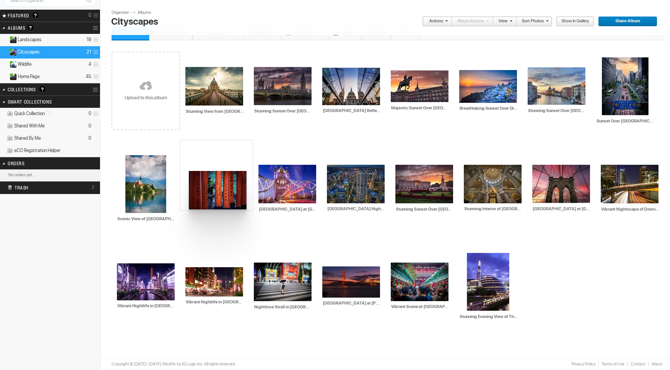
drag, startPoint x: 135, startPoint y: 290, endPoint x: 188, endPoint y: 170, distance: 130.4
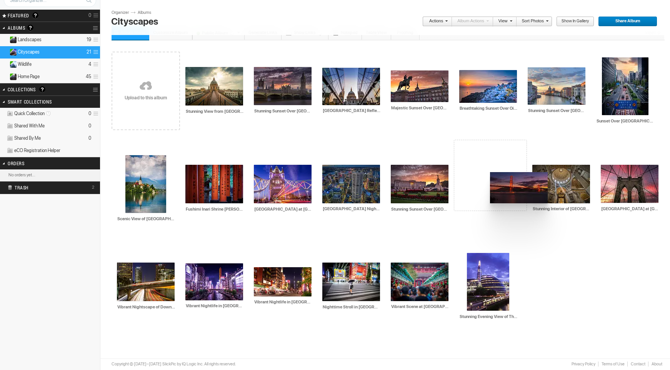
drag, startPoint x: 359, startPoint y: 286, endPoint x: 488, endPoint y: 173, distance: 172.3
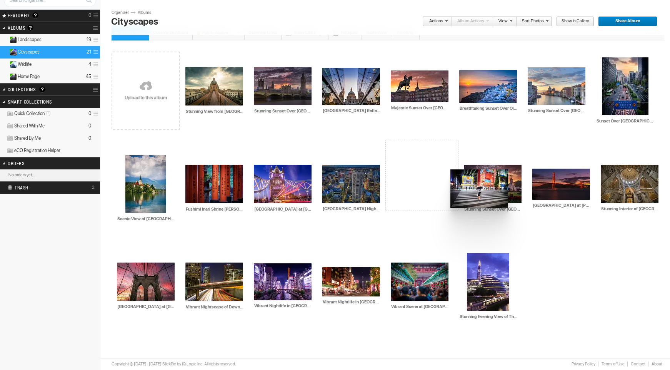
drag, startPoint x: 357, startPoint y: 280, endPoint x: 447, endPoint y: 168, distance: 143.7
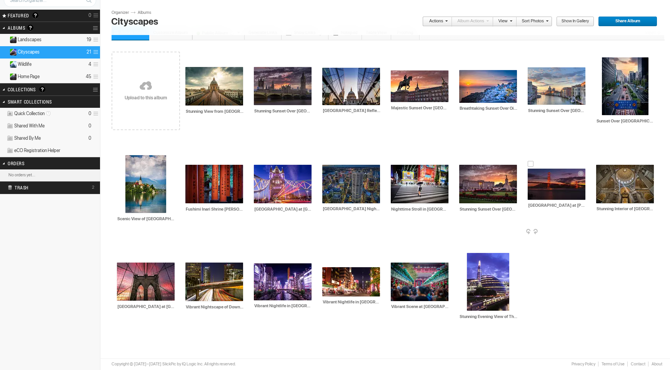
scroll to position [0, 0]
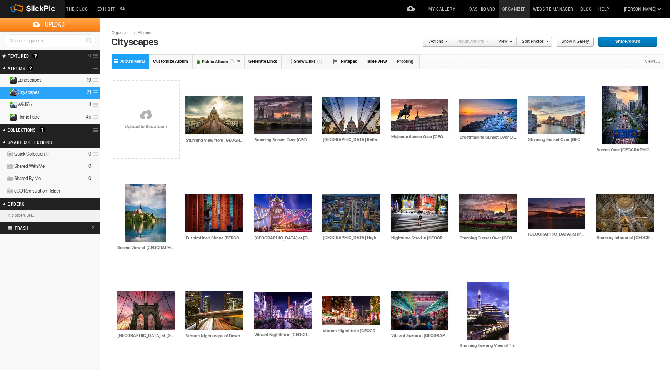
click at [142, 32] on link "Albums" at bounding box center [147, 33] width 23 height 6
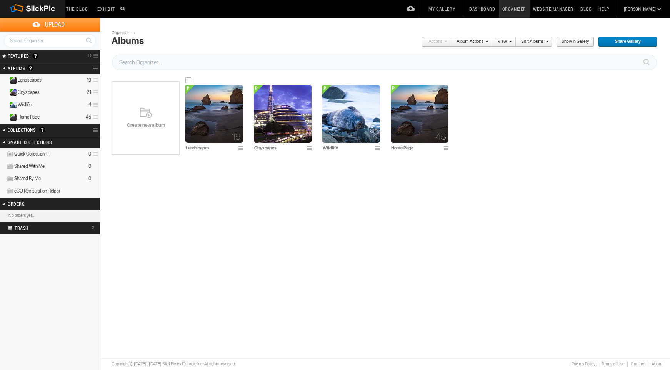
click at [215, 124] on img at bounding box center [214, 114] width 58 height 58
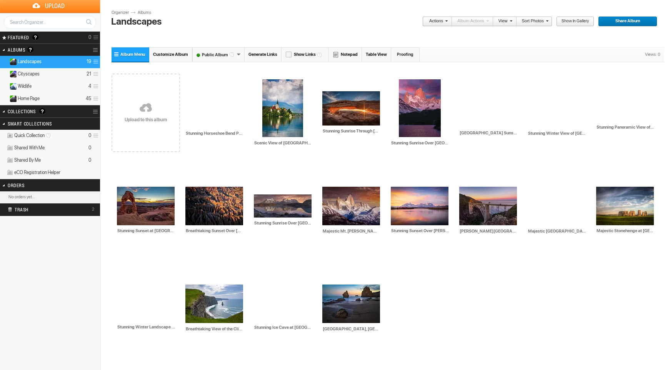
scroll to position [40, 0]
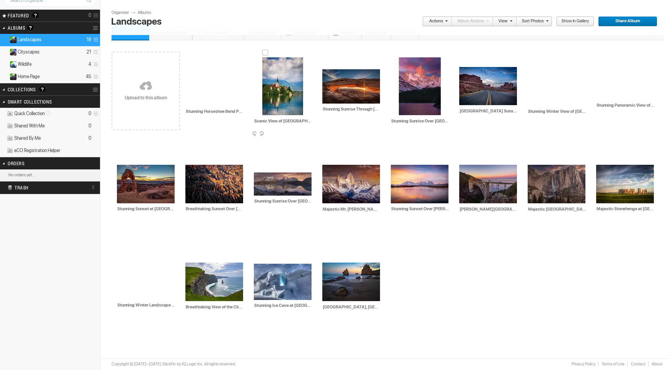
click at [267, 53] on div at bounding box center [265, 53] width 6 height 6
click at [435, 21] on link "Actions" at bounding box center [434, 22] width 25 height 10
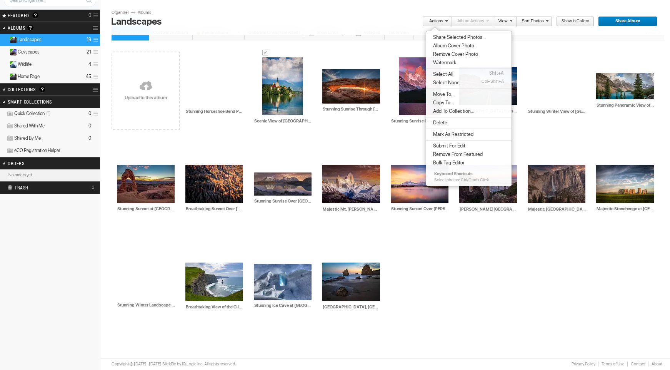
click at [445, 124] on span "Delete" at bounding box center [439, 123] width 17 height 6
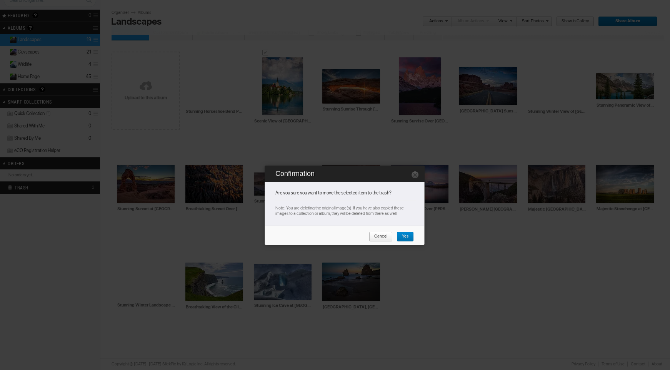
click at [404, 233] on span "Yes" at bounding box center [403, 237] width 12 height 10
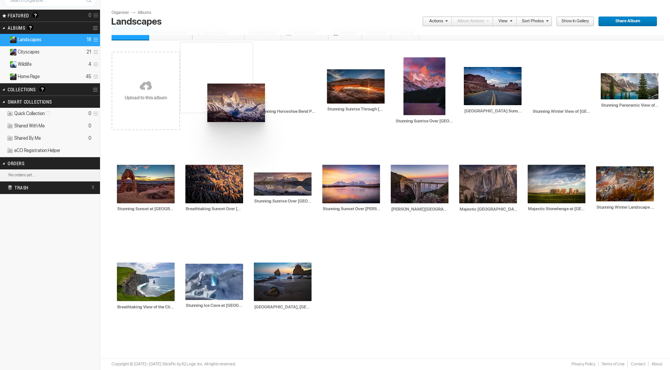
drag, startPoint x: 292, startPoint y: 190, endPoint x: 207, endPoint y: 83, distance: 136.9
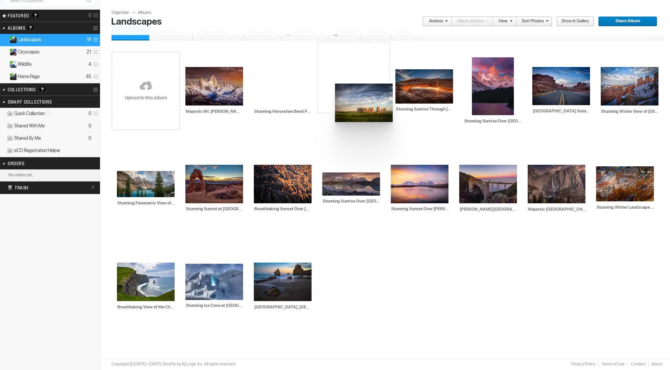
drag, startPoint x: 561, startPoint y: 189, endPoint x: 334, endPoint y: 83, distance: 250.6
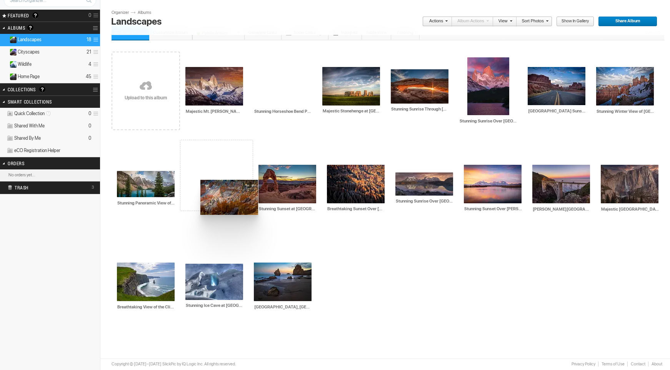
drag, startPoint x: 632, startPoint y: 188, endPoint x: 201, endPoint y: 178, distance: 431.0
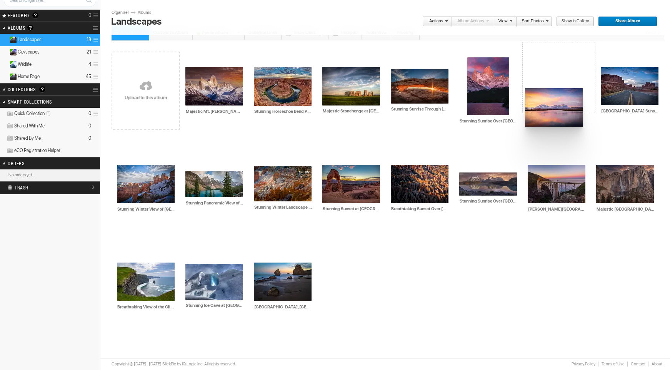
drag, startPoint x: 496, startPoint y: 194, endPoint x: 524, endPoint y: 88, distance: 109.9
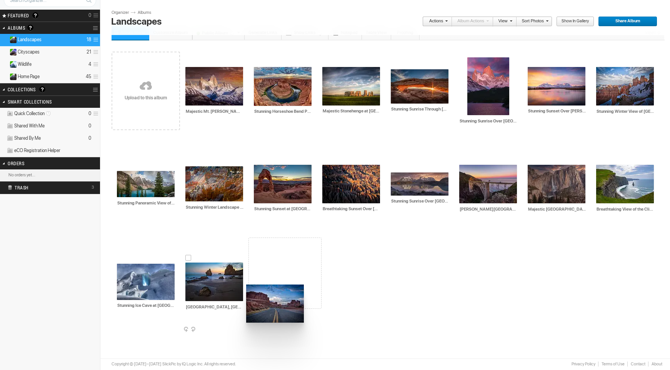
drag, startPoint x: 623, startPoint y: 81, endPoint x: 250, endPoint y: 281, distance: 422.9
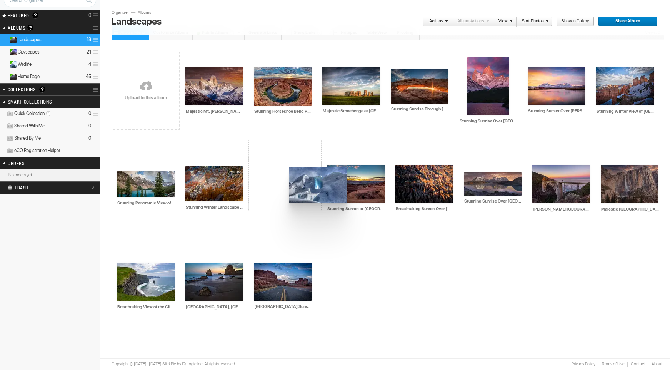
drag, startPoint x: 151, startPoint y: 283, endPoint x: 287, endPoint y: 167, distance: 179.6
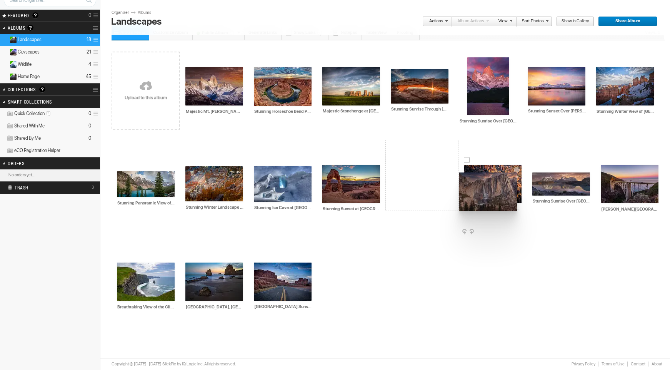
drag, startPoint x: 648, startPoint y: 192, endPoint x: 459, endPoint y: 172, distance: 189.9
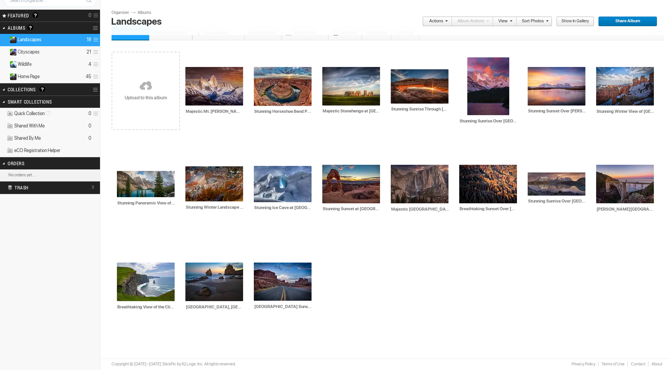
click at [143, 12] on link "Albums" at bounding box center [147, 13] width 23 height 6
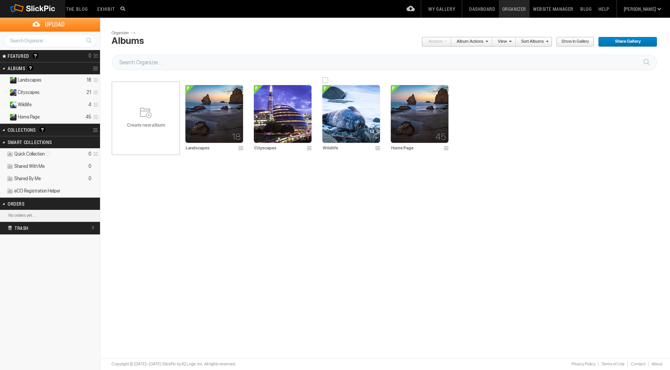
click at [347, 114] on img at bounding box center [351, 114] width 58 height 58
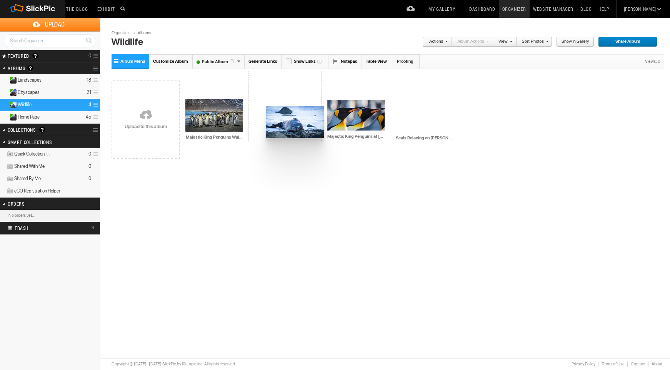
drag, startPoint x: 416, startPoint y: 117, endPoint x: 263, endPoint y: 105, distance: 154.0
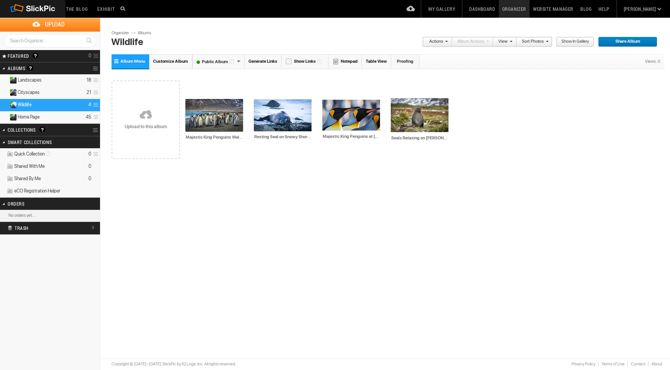
click at [147, 34] on link "Albums" at bounding box center [147, 33] width 23 height 6
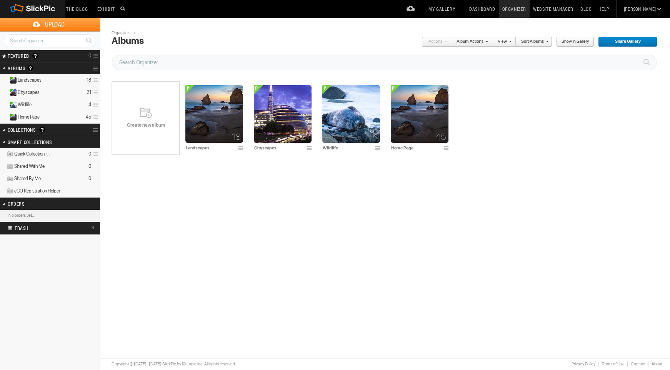
click at [559, 9] on link "Website Manager" at bounding box center [553, 9] width 47 height 18
click at [357, 112] on img at bounding box center [351, 114] width 58 height 58
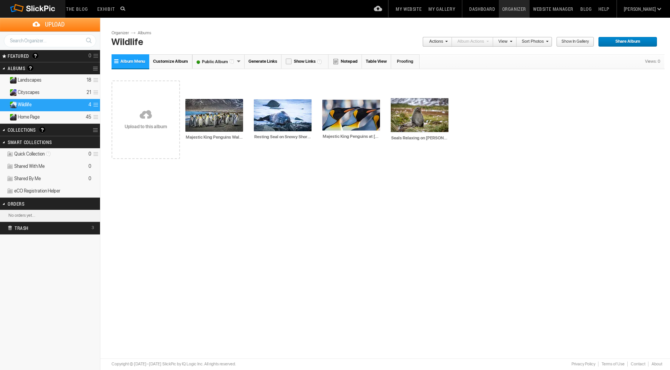
click at [146, 133] on link at bounding box center [146, 115] width 68 height 89
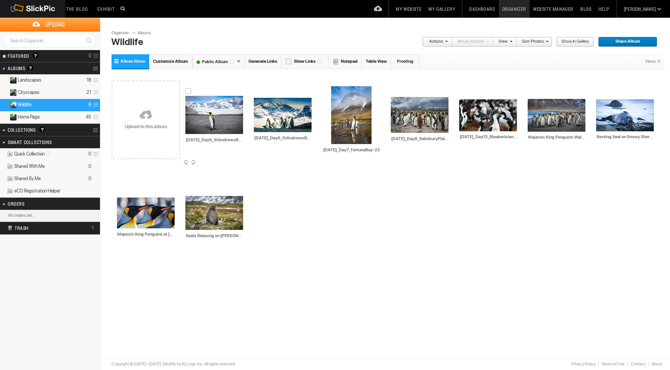
click at [207, 123] on img at bounding box center [214, 115] width 58 height 38
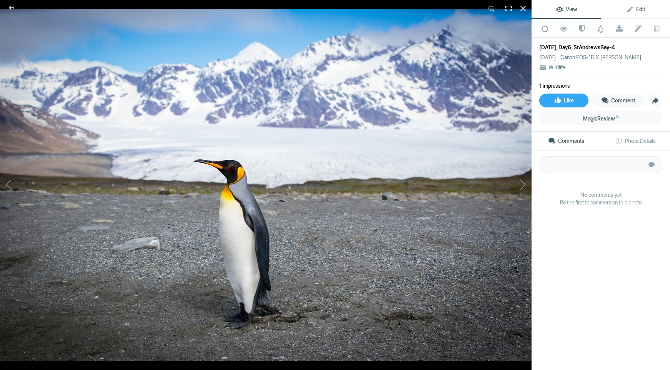
click at [634, 12] on link "Edit" at bounding box center [635, 9] width 69 height 18
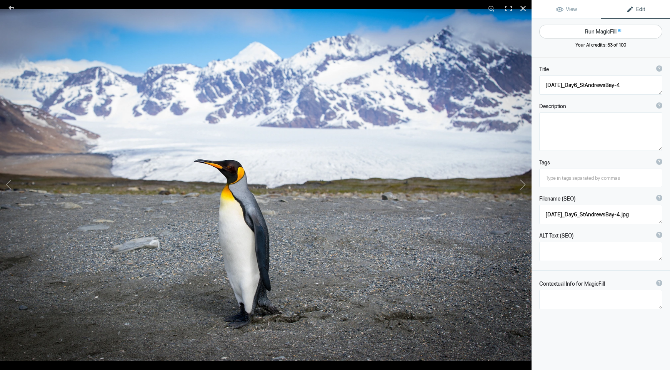
click at [614, 32] on button "Run MagicFill AI" at bounding box center [600, 32] width 123 height 14
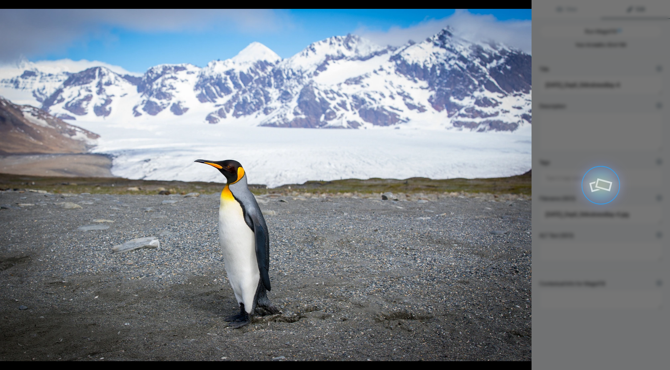
type textarea "Majestic King Penguin Against Snow-Capped Mountains"
type textarea "This stunning photograph captures a regal King Penguin standing proudly on a ro…"
type textarea "king-penguin-snow-capped-mountains.jpg"
type textarea "A King Penguin standing on a rocky shore with snow-capped mountains and a glaci…"
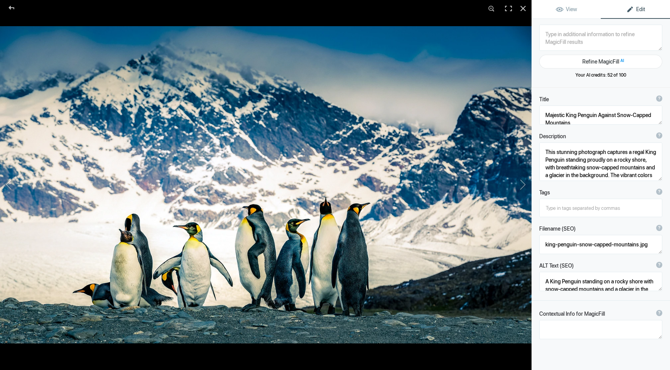
type textarea "[DATE]_Day6_StAndrewsBay-16-2"
type textarea "[DATE]_Day6_StAndrewsBay-16-2.jpg"
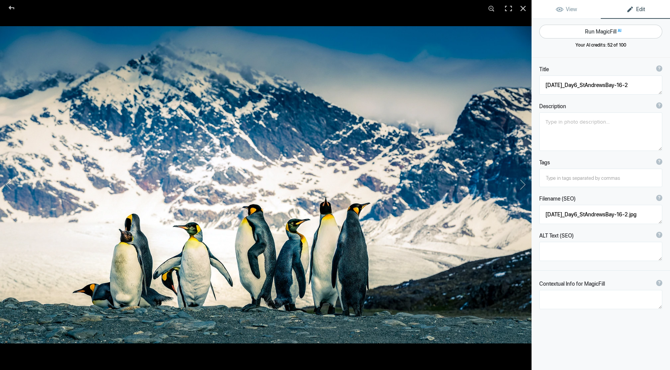
click at [596, 32] on button "Run MagicFill AI" at bounding box center [600, 32] width 123 height 14
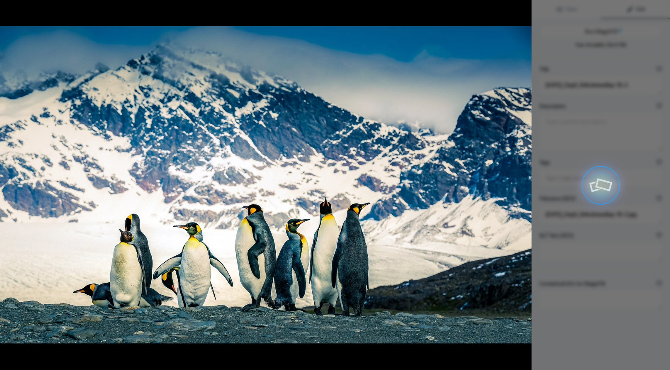
type textarea "Majestic King Penguins in [GEOGRAPHIC_DATA][PERSON_NAME], [GEOGRAPHIC_DATA][US_…"
type textarea "Witness the stunning beauty of King Penguins gathered in [GEOGRAPHIC_DATA][PERS…"
type textarea "king-penguins-[GEOGRAPHIC_DATA][PERSON_NAME]-south-[US_STATE][GEOGRAPHIC_DATA]j…"
type textarea "A group of King Penguins standing on a rocky shore in [GEOGRAPHIC_DATA][PERSON_…"
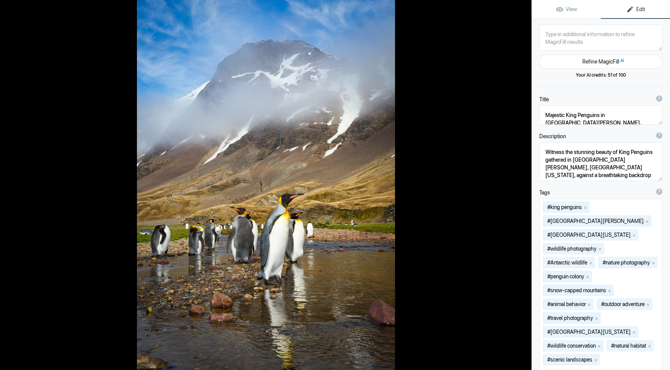
type textarea "[DATE]_Day7_FortunaBay-22"
type textarea "[DATE]_Day7_FortunaBay-22.jpg"
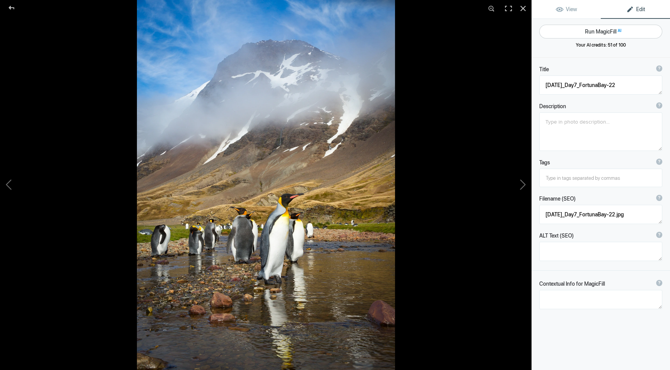
click at [588, 30] on button "Run MagicFill AI" at bounding box center [600, 32] width 123 height 14
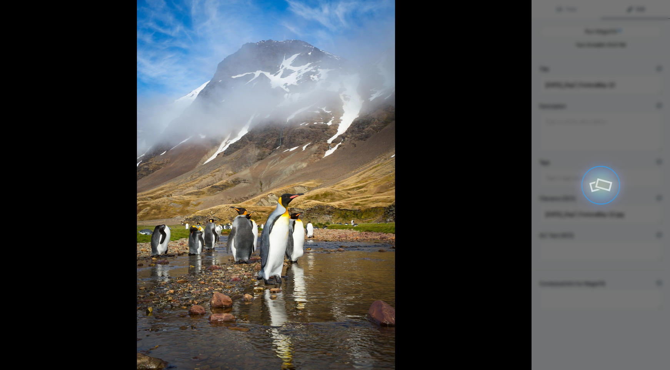
type textarea "Majestic King Penguins at [GEOGRAPHIC_DATA], [GEOGRAPHIC_DATA][US_STATE]"
type textarea "Experience the breathtaking beauty of [GEOGRAPHIC_DATA], [GEOGRAPHIC_DATA][US_S…"
type textarea "majestic-king-penguins-fortuna-bay.jpg"
type textarea "A group of king penguins standing in shallow water at [GEOGRAPHIC_DATA], [GEOGR…"
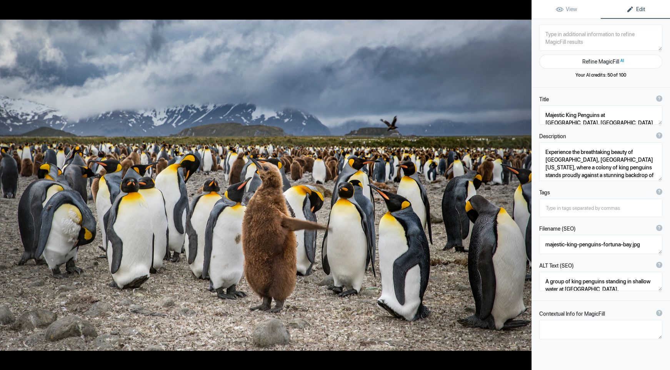
type textarea "[DATE]_Day8_SalisburyPlain-285"
type textarea "[DATE]_Day8_SalisburyPlain-285.jpg"
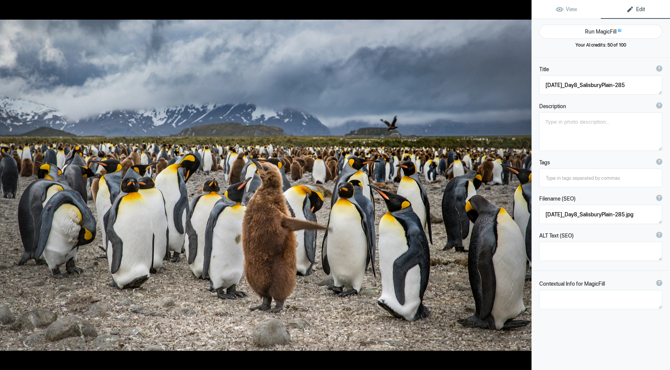
click at [588, 30] on button "Run MagicFill AI" at bounding box center [600, 32] width 123 height 14
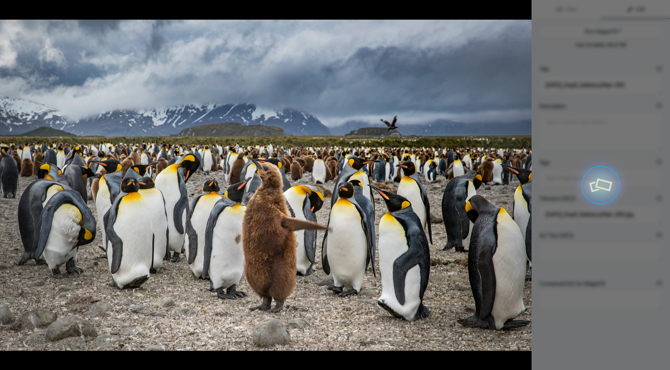
type textarea "Adorable King Penguin [DEMOGRAPHIC_DATA] Amongst Adult Penguins in [GEOGRAPHIC_…"
type textarea "This captivating image showcases a young King Penguin [DEMOGRAPHIC_DATA] standi…"
type textarea "king-penguin-[DEMOGRAPHIC_DATA]-[PERSON_NAME]-plain.jpg"
type textarea "A young King Penguin [DEMOGRAPHIC_DATA] stands among a colony of adult King Pen…"
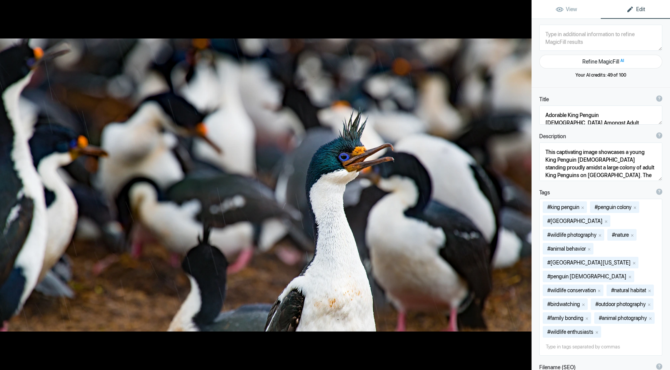
type textarea "[DATE]_Day13_BleakerIsland-420"
type textarea "[DATE]_Day13_BleakerIsland-420.jpg"
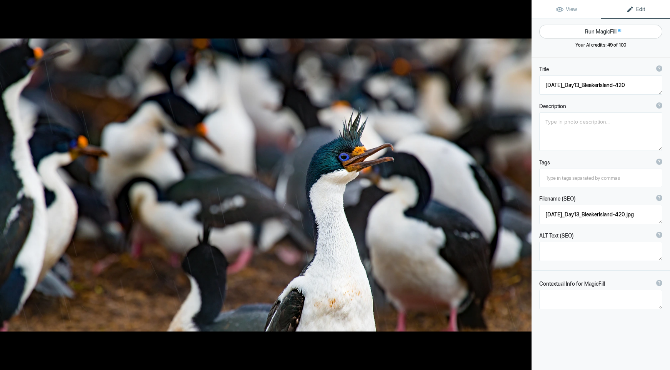
click at [588, 30] on button "Run MagicFill AI" at bounding box center [600, 32] width 123 height 14
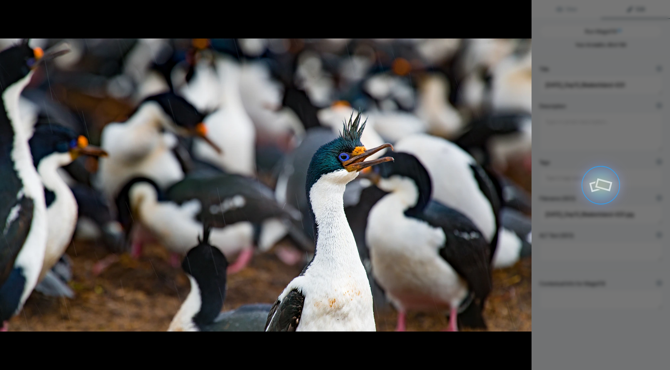
type textarea "Vibrant Cormorants on [GEOGRAPHIC_DATA]: A Stunning Wildlife Gathering"
type textarea "This captivating image showcases a lively gathering of cormorants on [GEOGRAPHI…"
type textarea "vibrant-cormorants-[GEOGRAPHIC_DATA]jpg"
type textarea "A vibrant cormorant with a blue eye and spiky crest stands in the foreground, s…"
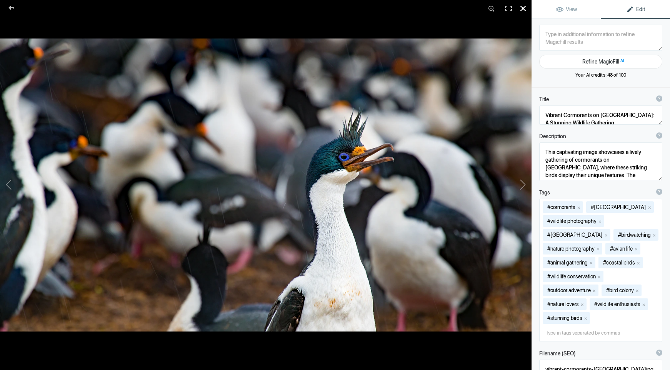
click at [523, 8] on div at bounding box center [523, 8] width 17 height 17
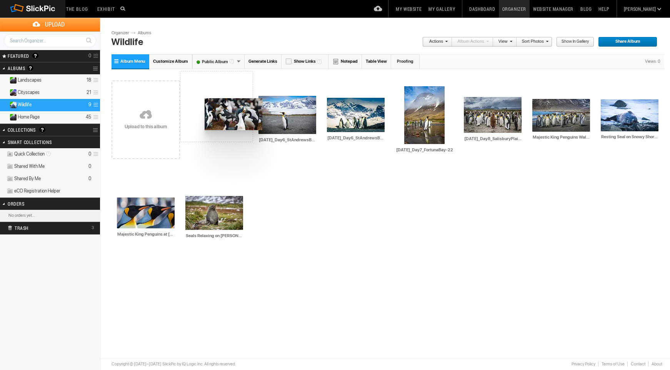
drag, startPoint x: 491, startPoint y: 111, endPoint x: 199, endPoint y: 98, distance: 292.3
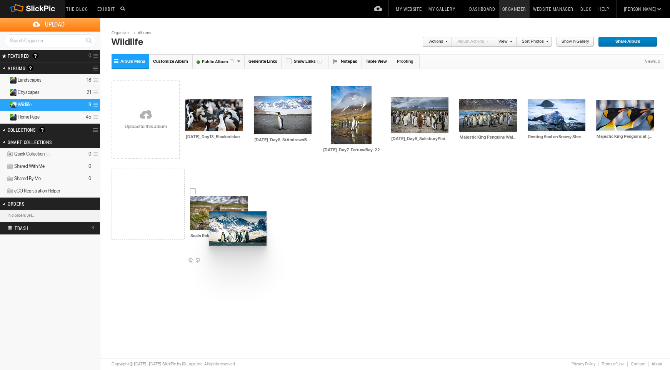
drag, startPoint x: 354, startPoint y: 111, endPoint x: 209, endPoint y: 211, distance: 176.0
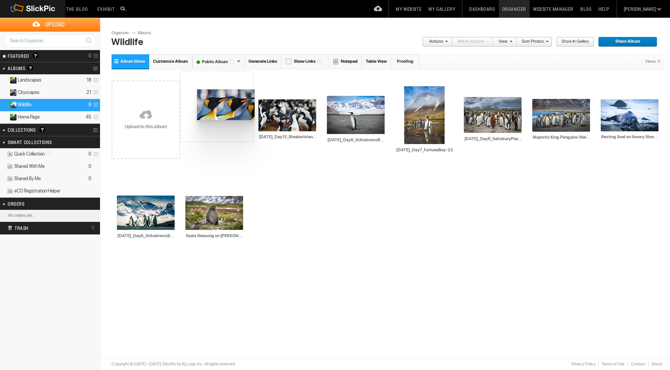
drag, startPoint x: 636, startPoint y: 115, endPoint x: 196, endPoint y: 90, distance: 440.5
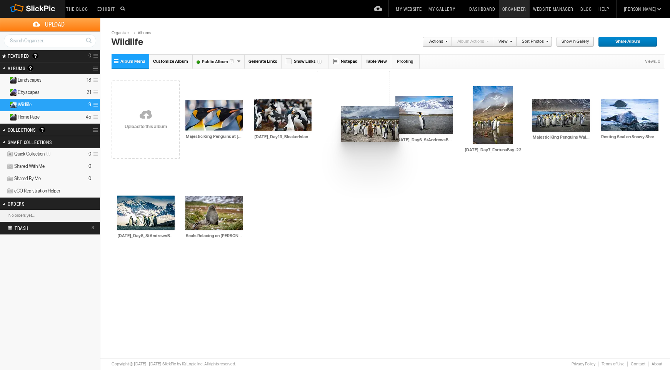
drag, startPoint x: 496, startPoint y: 112, endPoint x: 341, endPoint y: 106, distance: 155.9
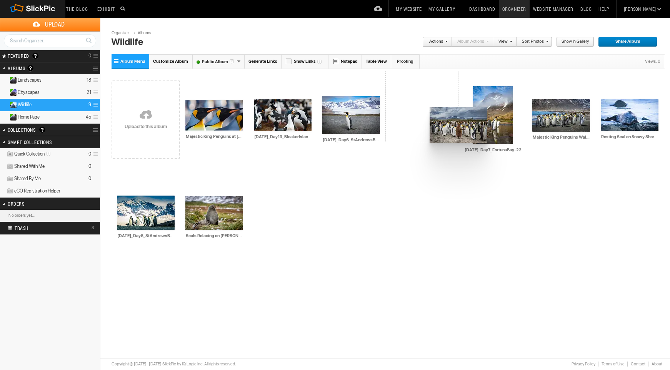
drag, startPoint x: 341, startPoint y: 108, endPoint x: 435, endPoint y: 103, distance: 94.7
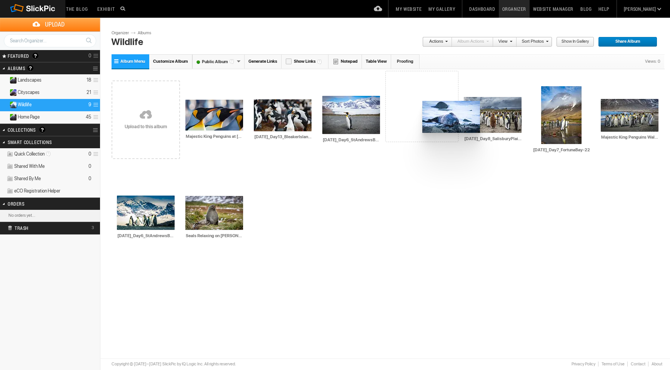
drag, startPoint x: 645, startPoint y: 117, endPoint x: 421, endPoint y: 101, distance: 224.9
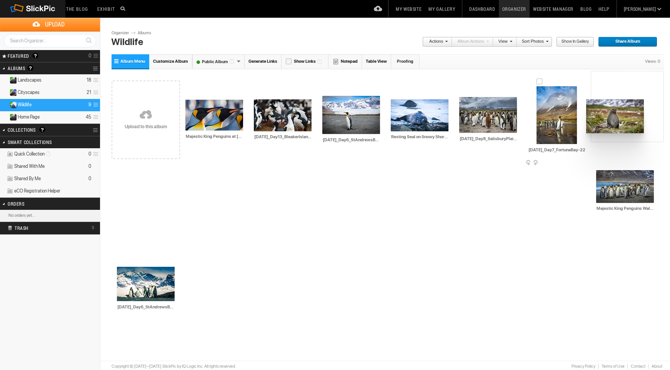
drag, startPoint x: 217, startPoint y: 219, endPoint x: 586, endPoint y: 101, distance: 386.8
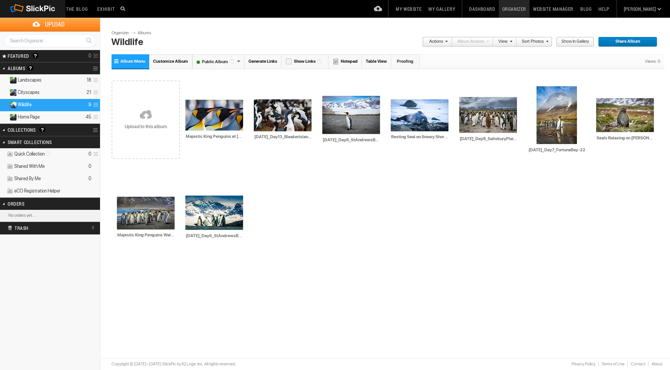
click at [563, 8] on link "Website Manager" at bounding box center [553, 9] width 47 height 18
